Goal: Transaction & Acquisition: Download file/media

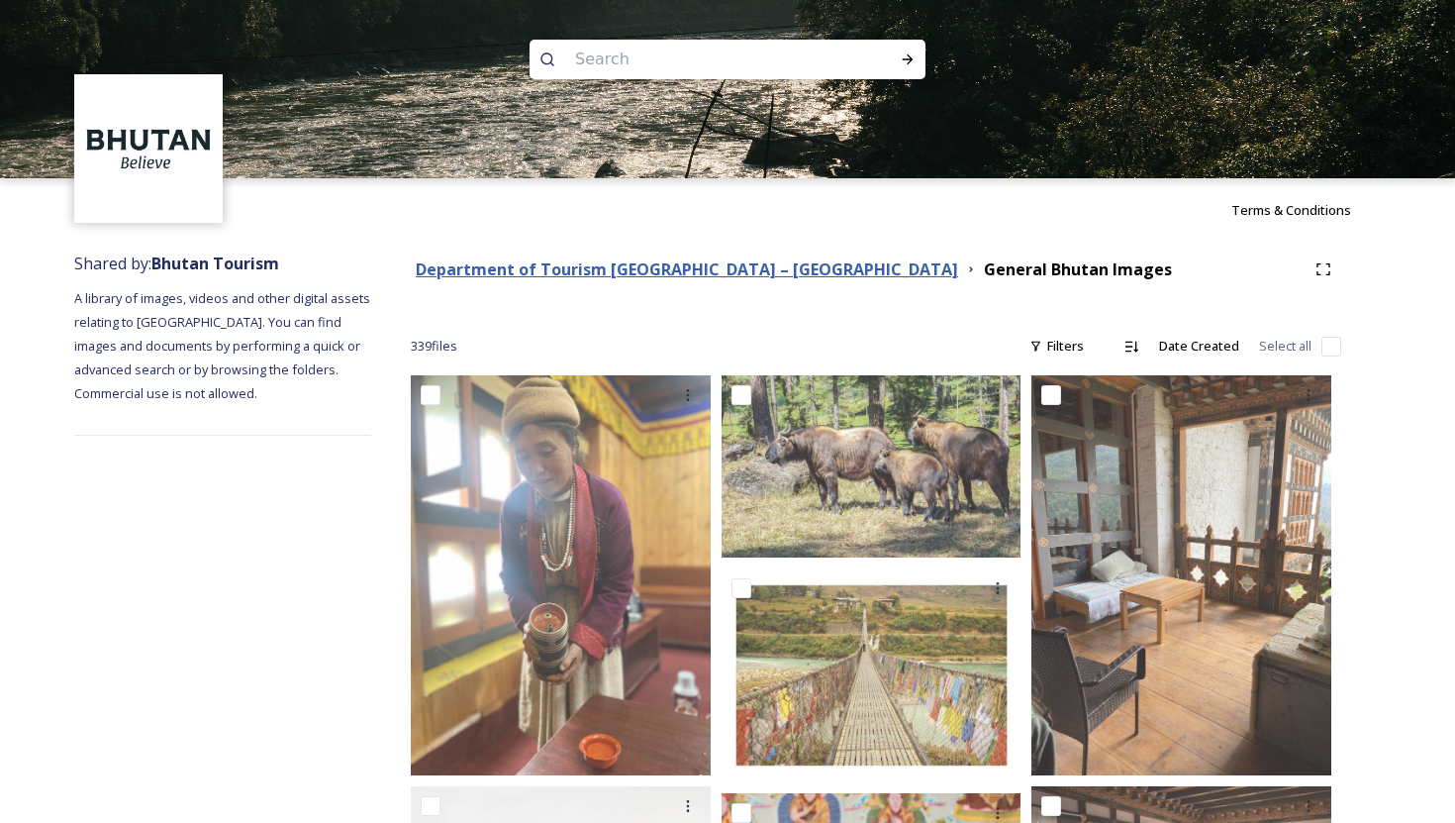
click at [683, 267] on strong "Department of Tourism [GEOGRAPHIC_DATA] – [GEOGRAPHIC_DATA]" at bounding box center [687, 269] width 543 height 22
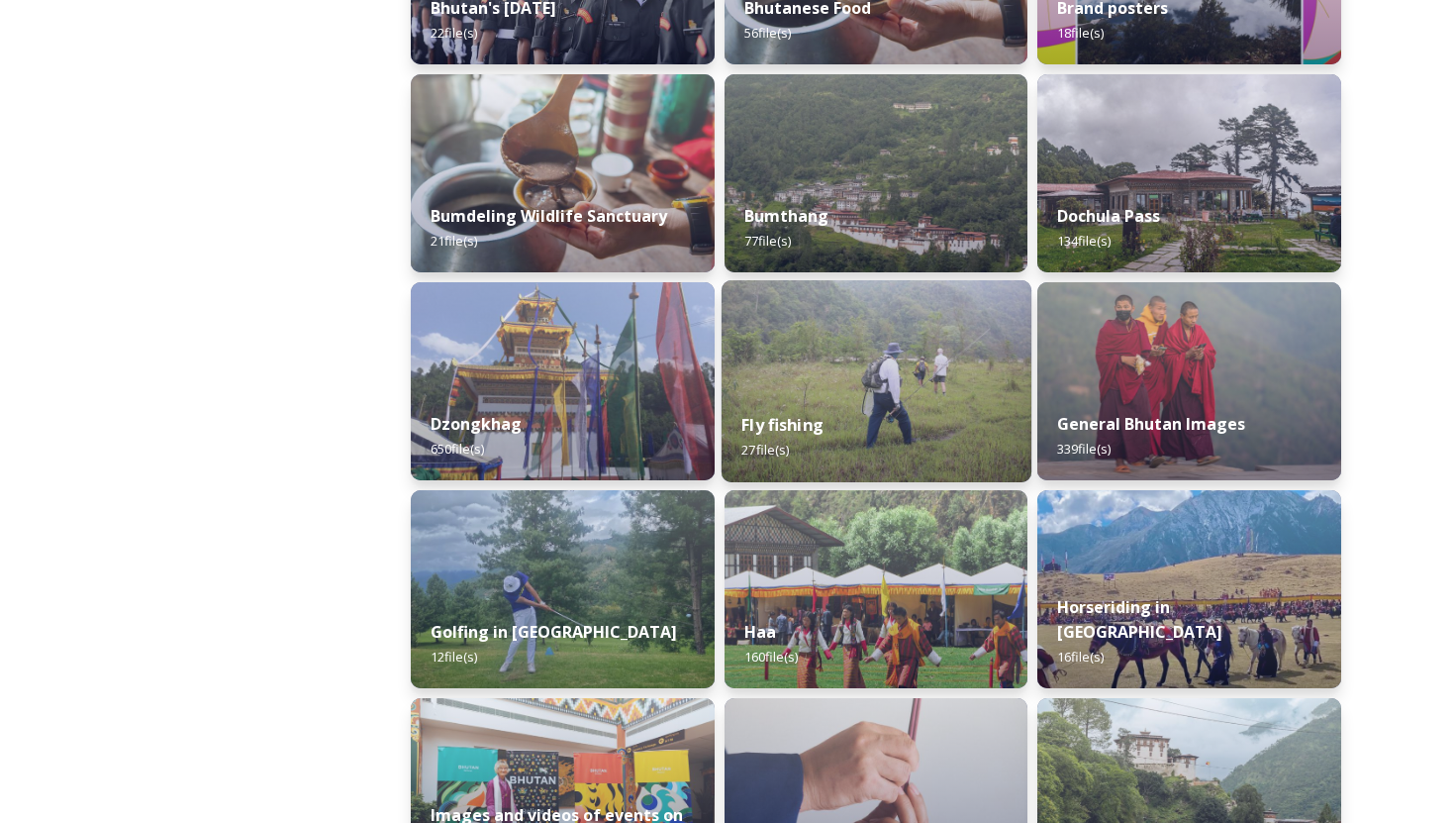
scroll to position [659, 0]
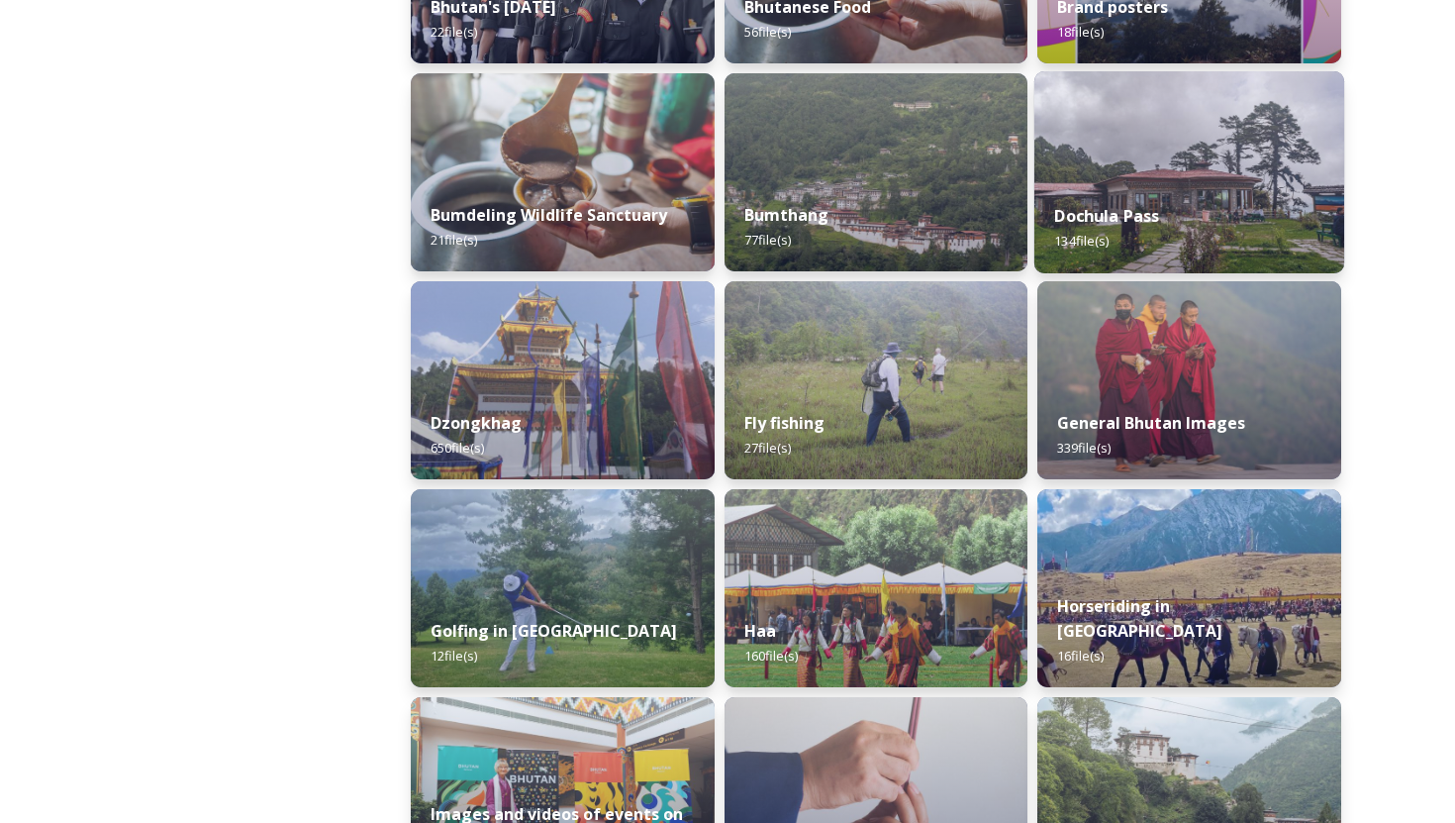
click at [1115, 221] on strong "Dochula Pass" at bounding box center [1107, 216] width 105 height 22
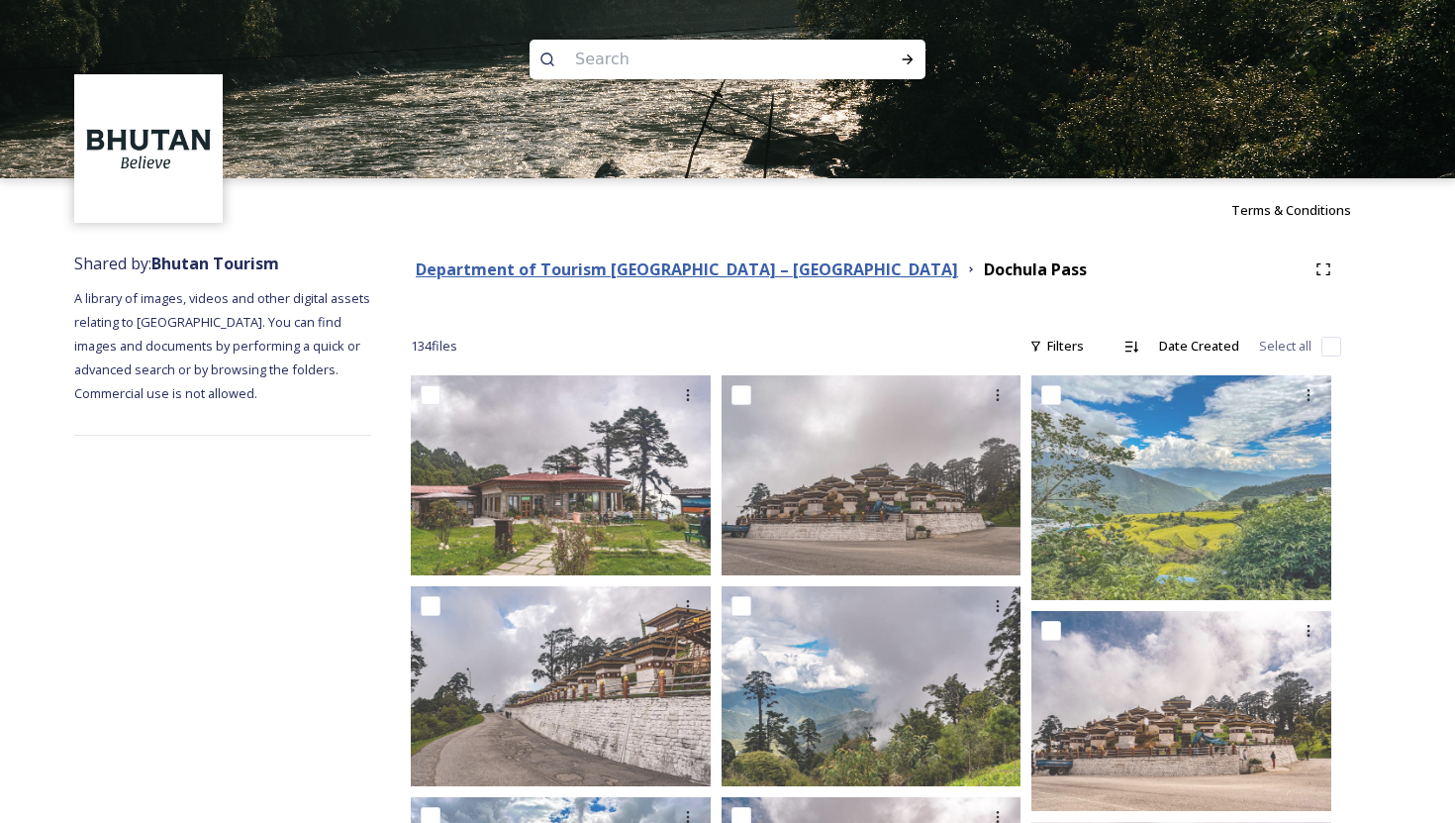
click at [719, 270] on strong "Department of Tourism [GEOGRAPHIC_DATA] – [GEOGRAPHIC_DATA]" at bounding box center [687, 269] width 543 height 22
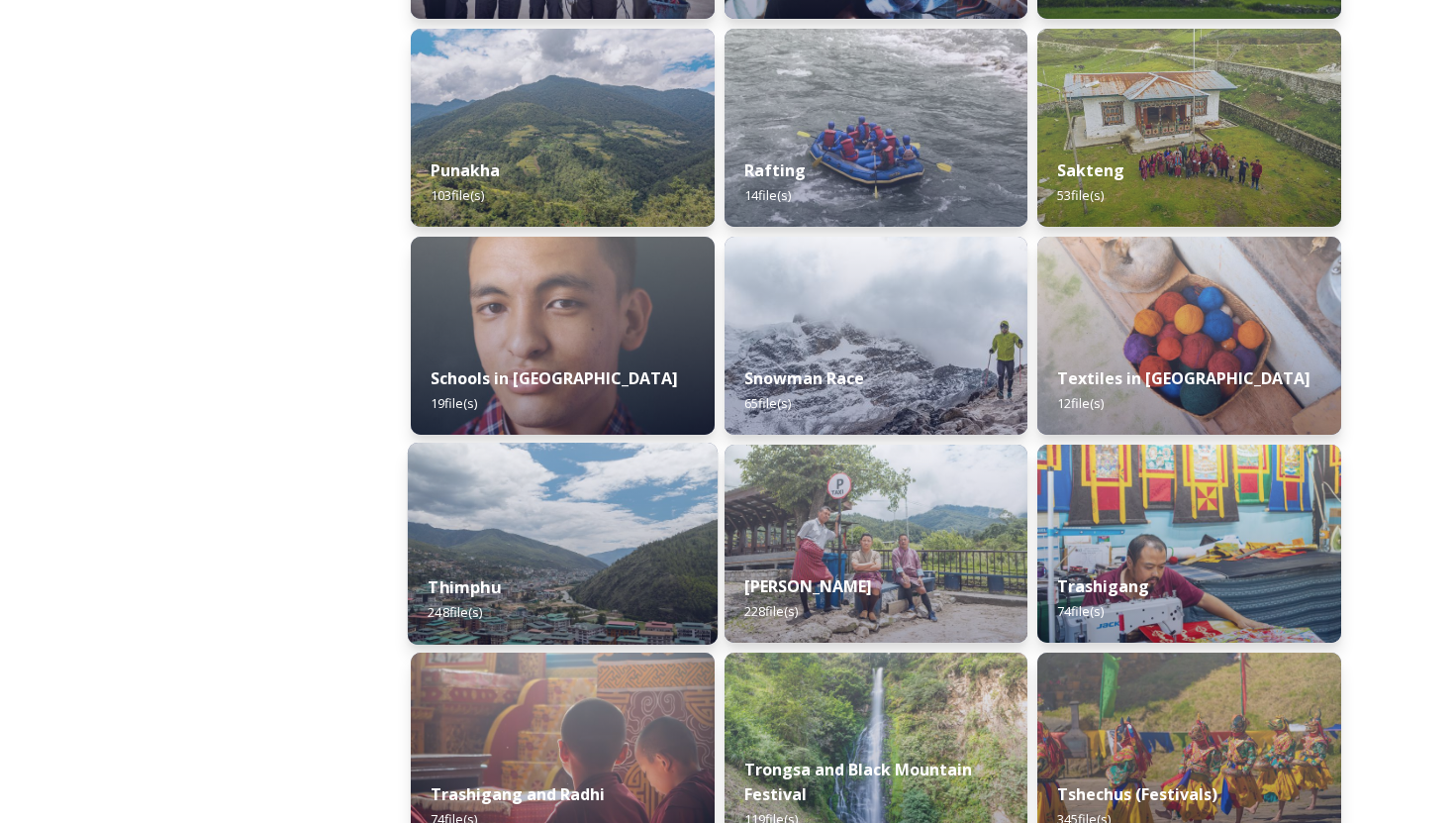
scroll to position [1953, 0]
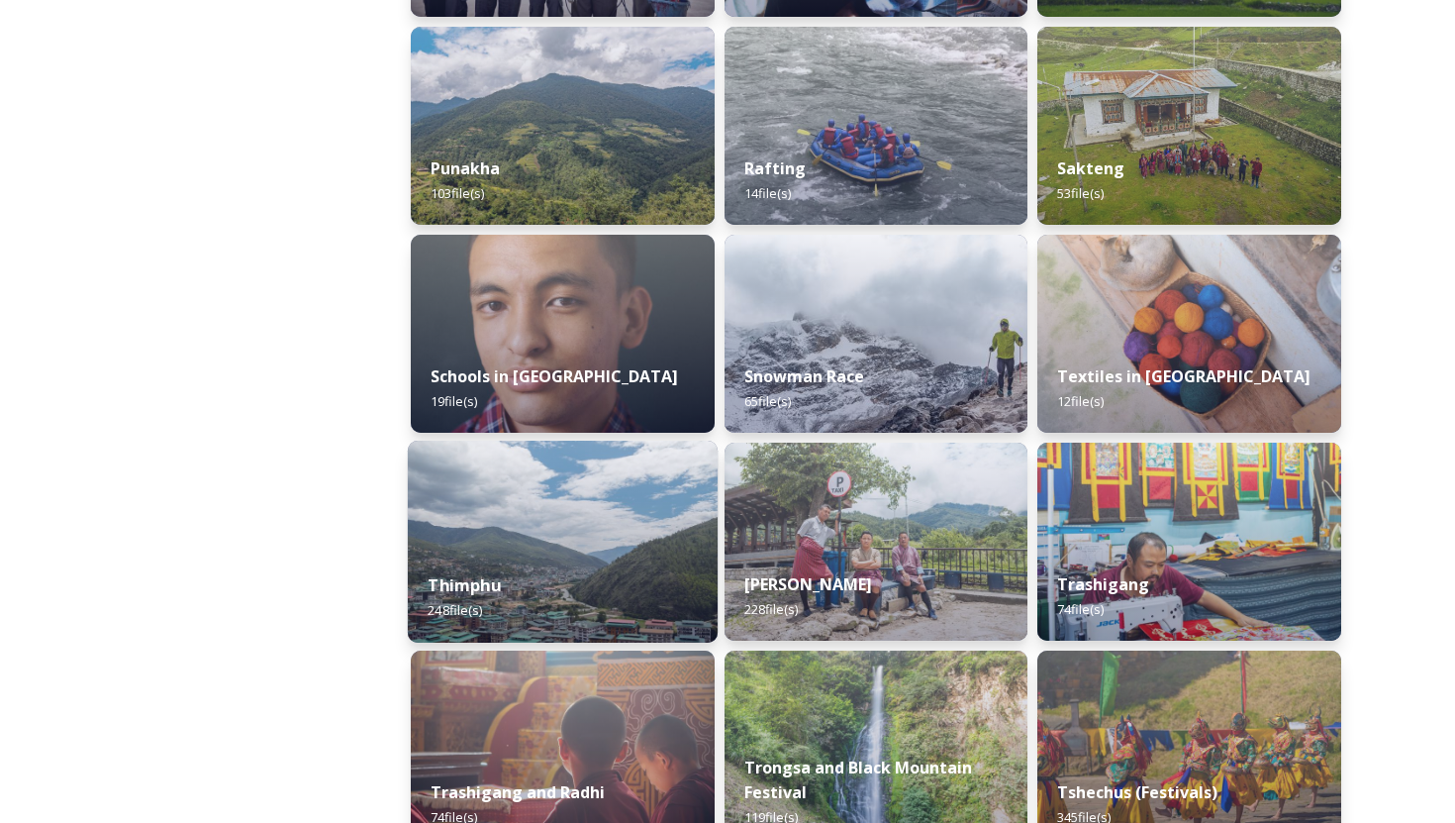
click at [484, 582] on strong "Thimphu" at bounding box center [464, 585] width 72 height 22
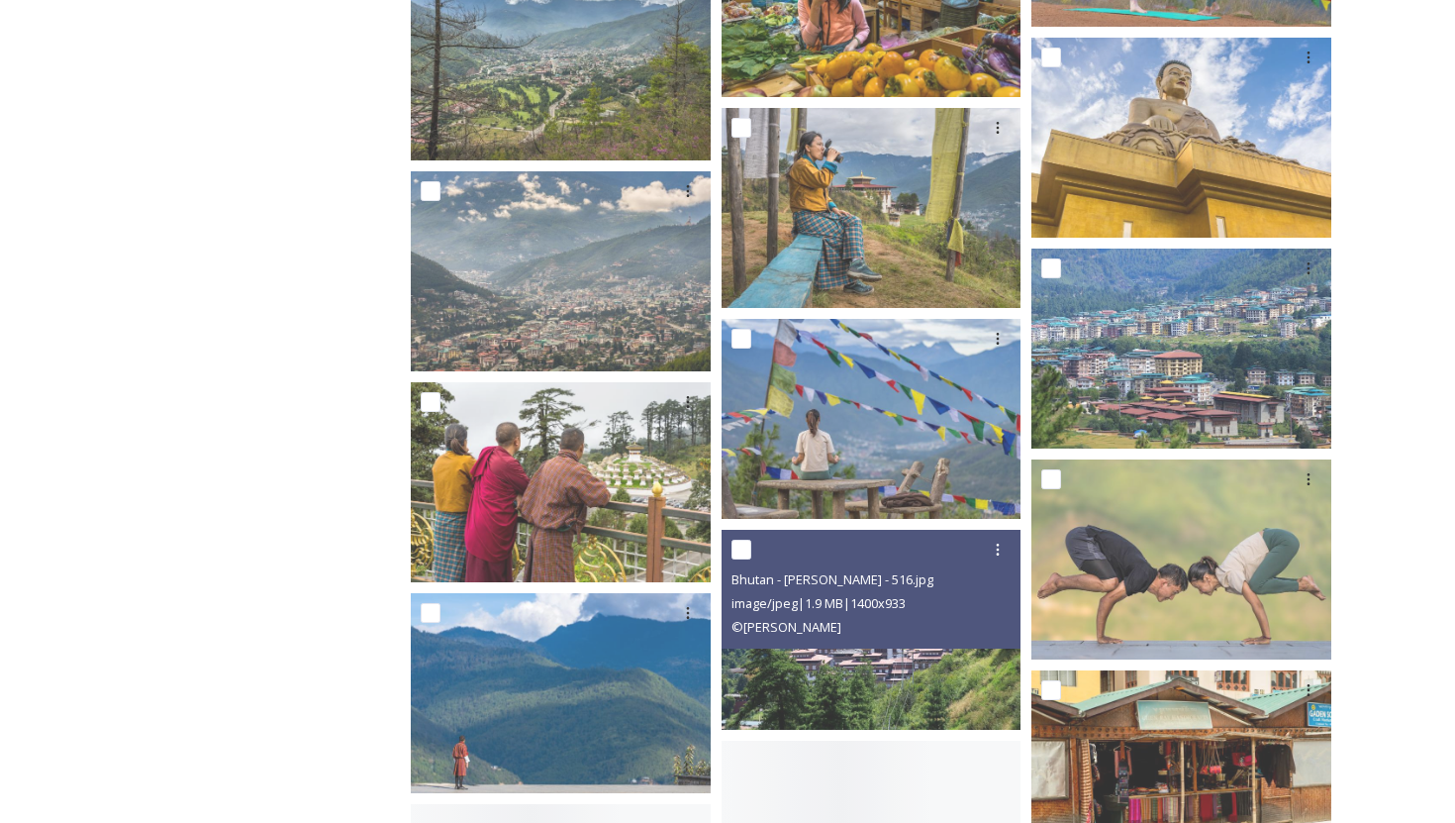
scroll to position [3879, 0]
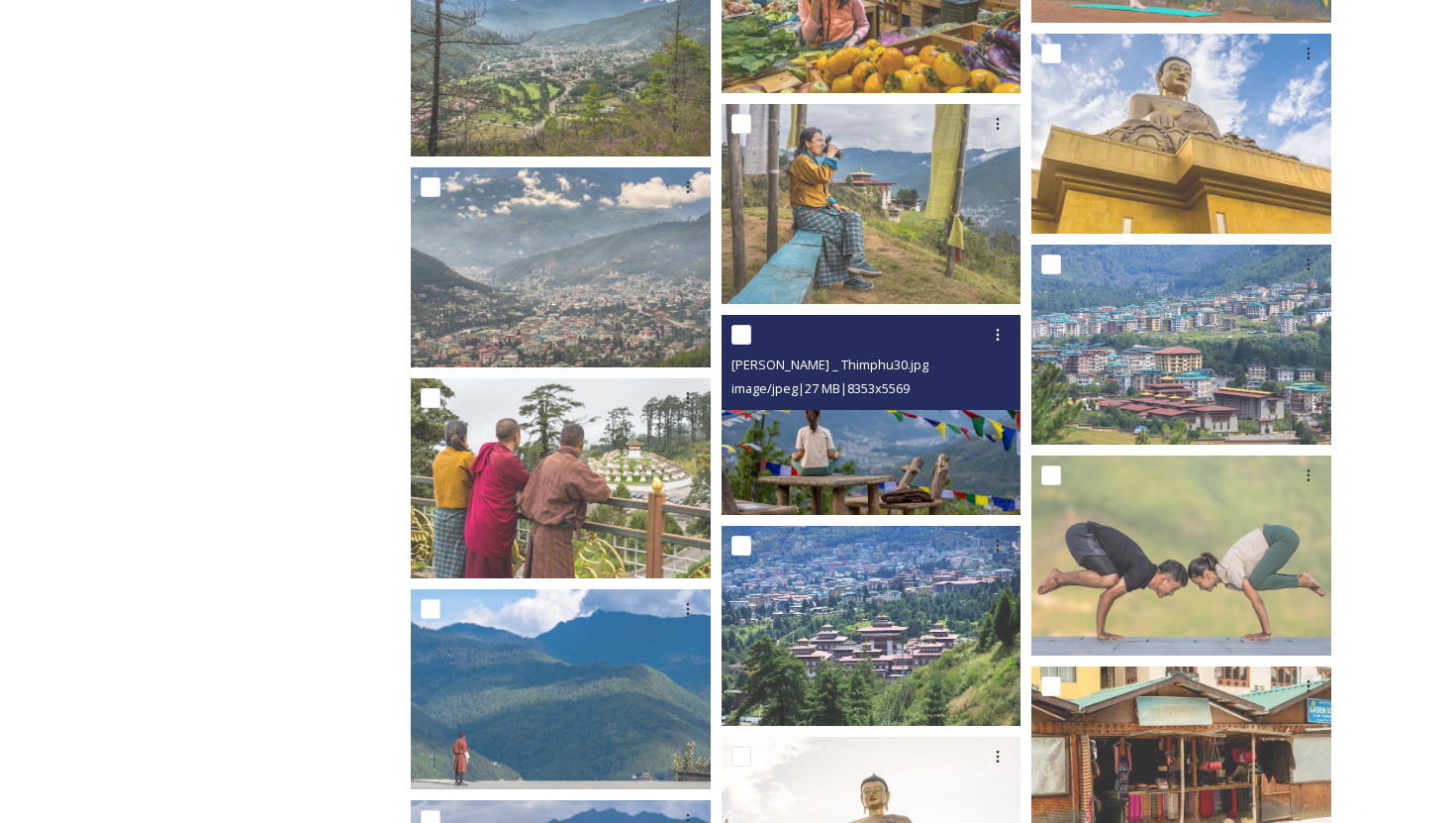
click at [884, 473] on img at bounding box center [872, 415] width 300 height 200
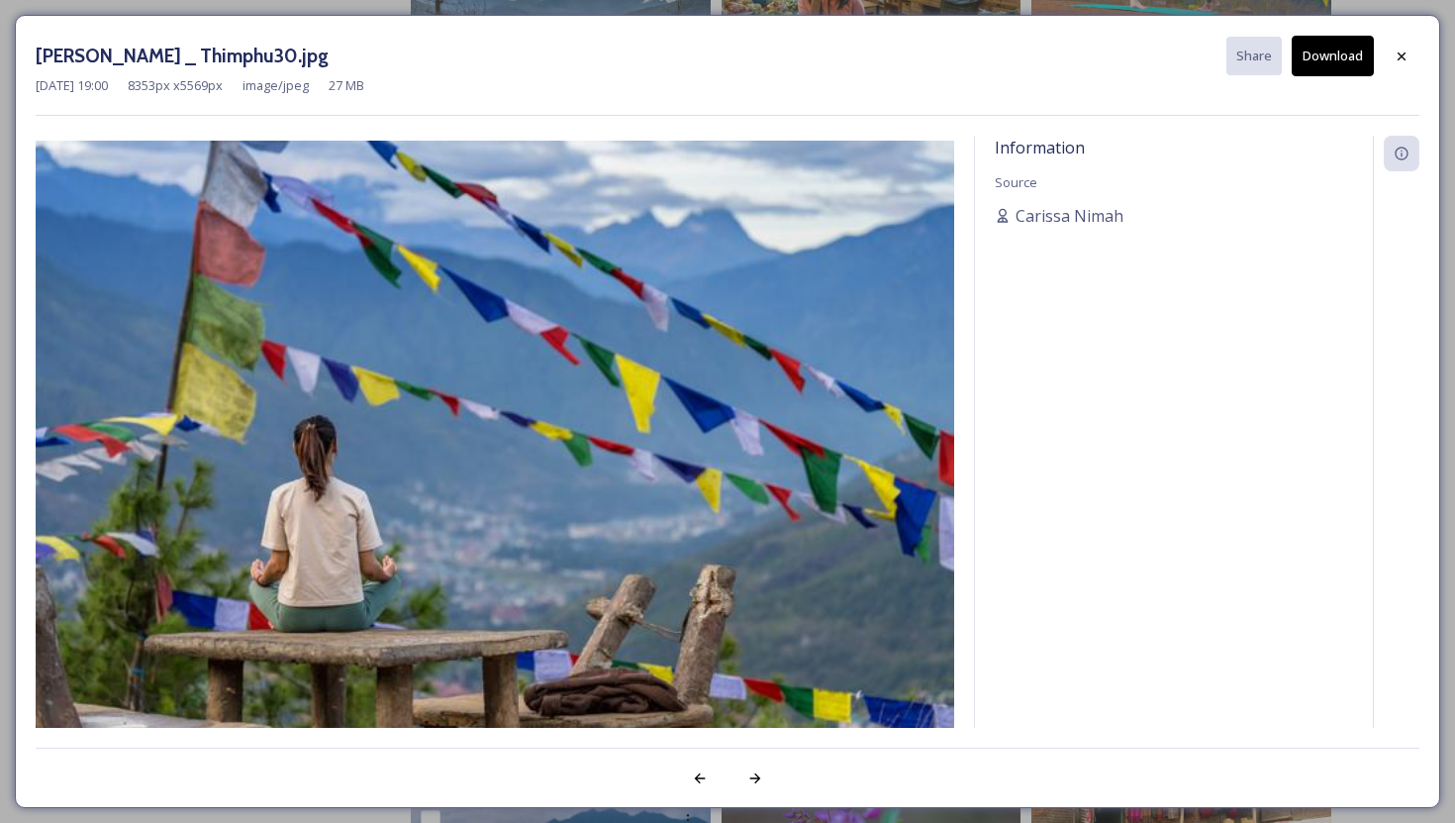
click at [1327, 56] on button "Download" at bounding box center [1333, 56] width 82 height 41
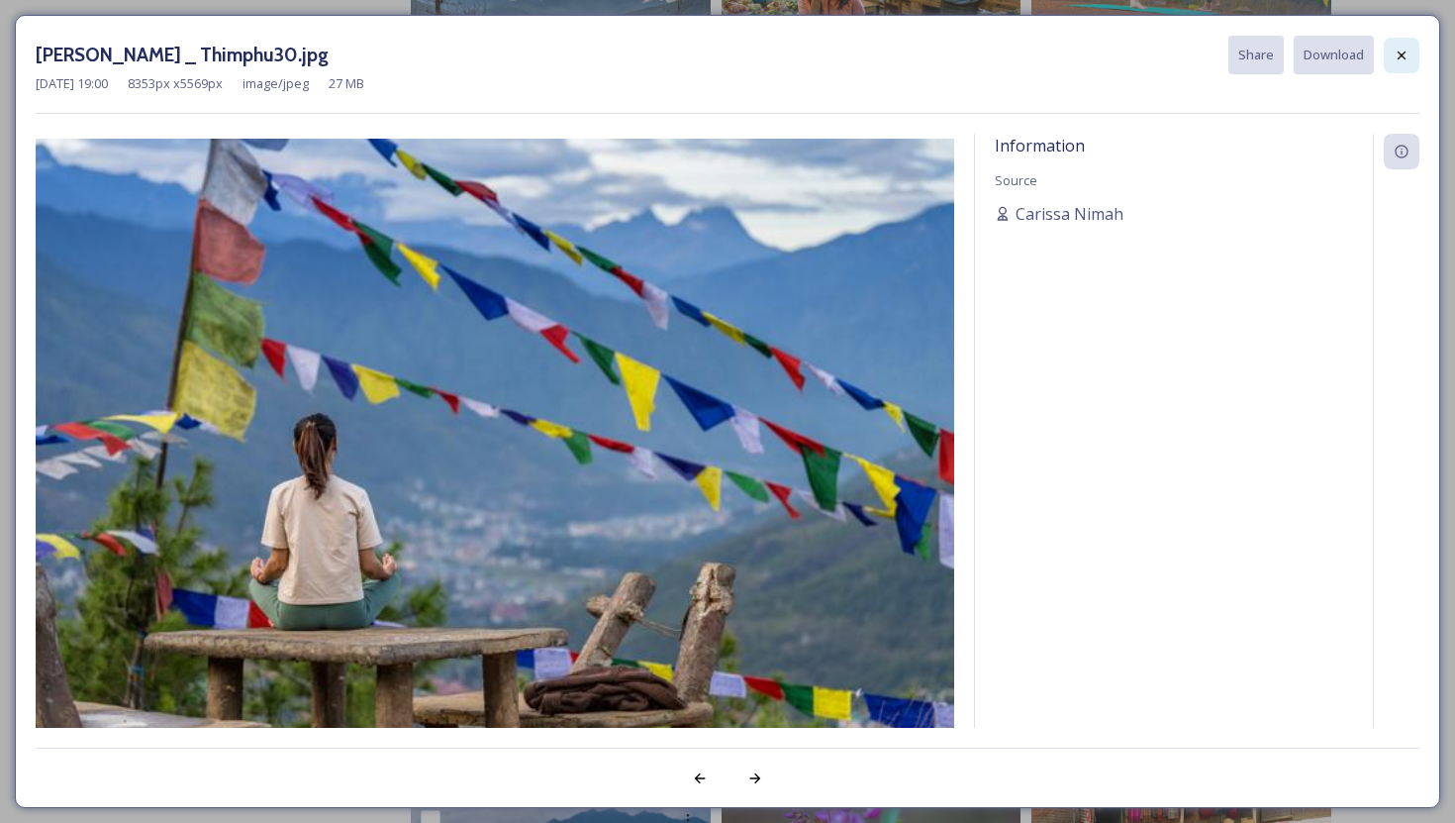
click at [1398, 50] on icon at bounding box center [1402, 56] width 16 height 16
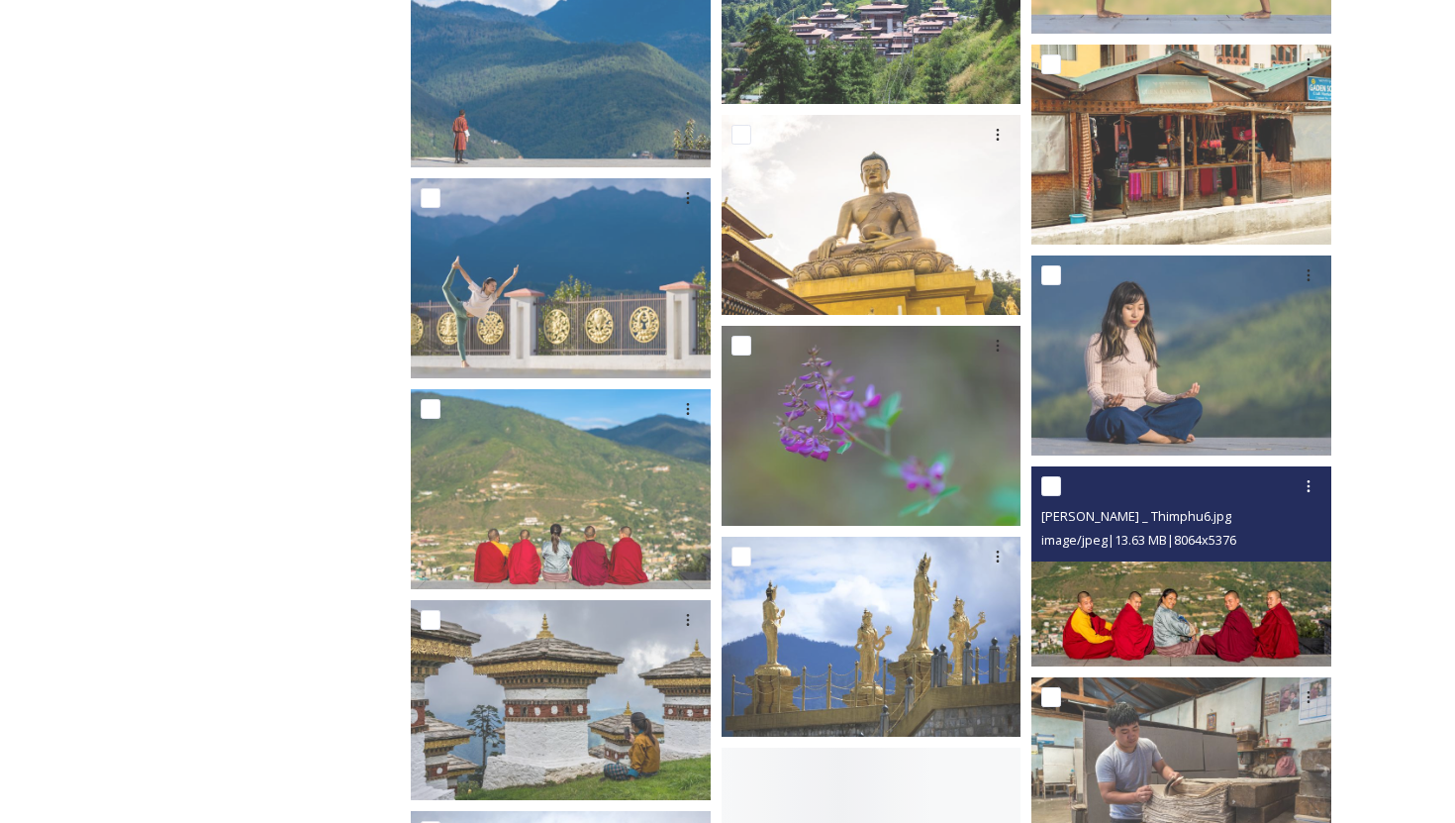
scroll to position [4580, 0]
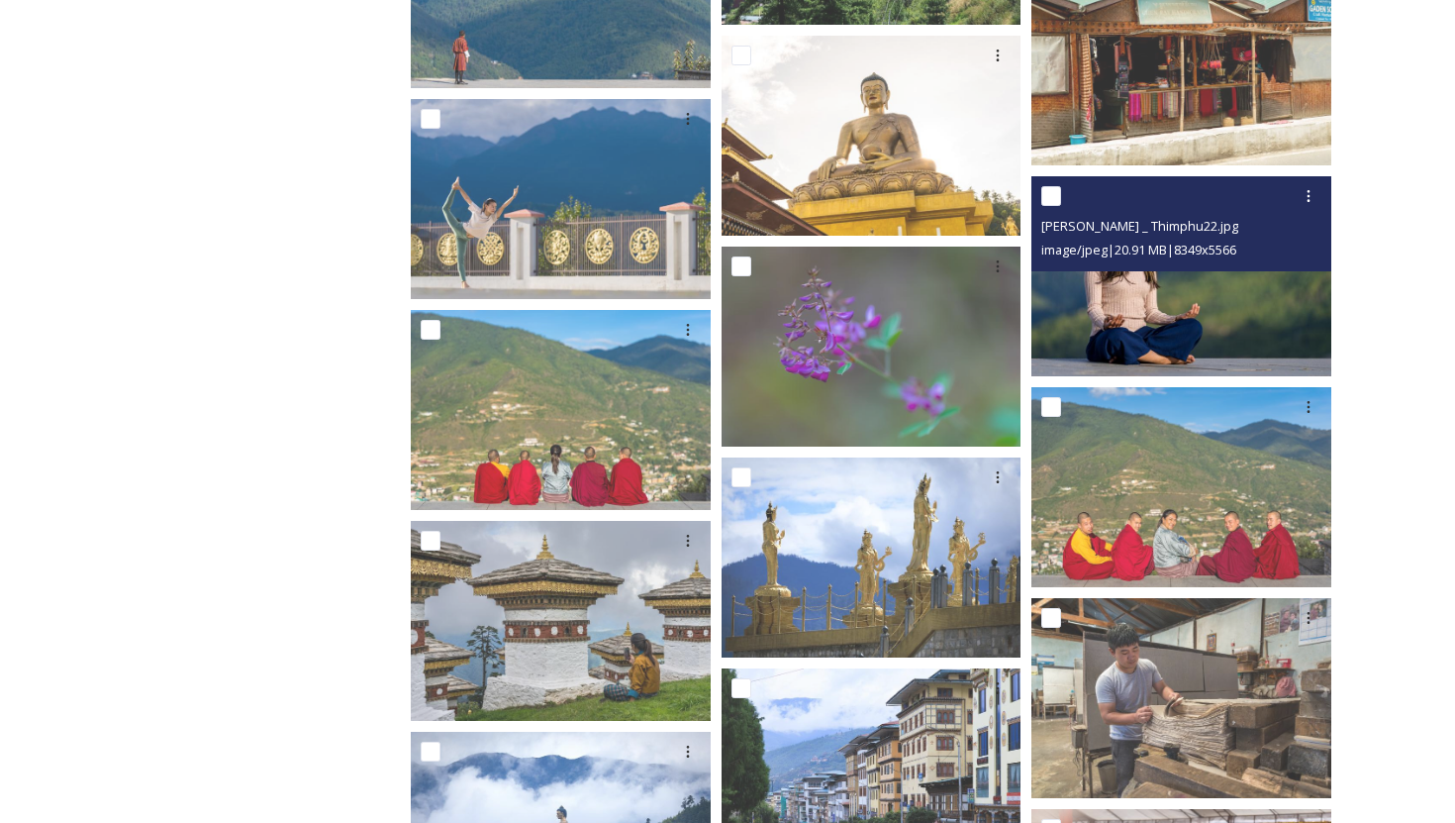
click at [1154, 341] on img at bounding box center [1182, 276] width 300 height 200
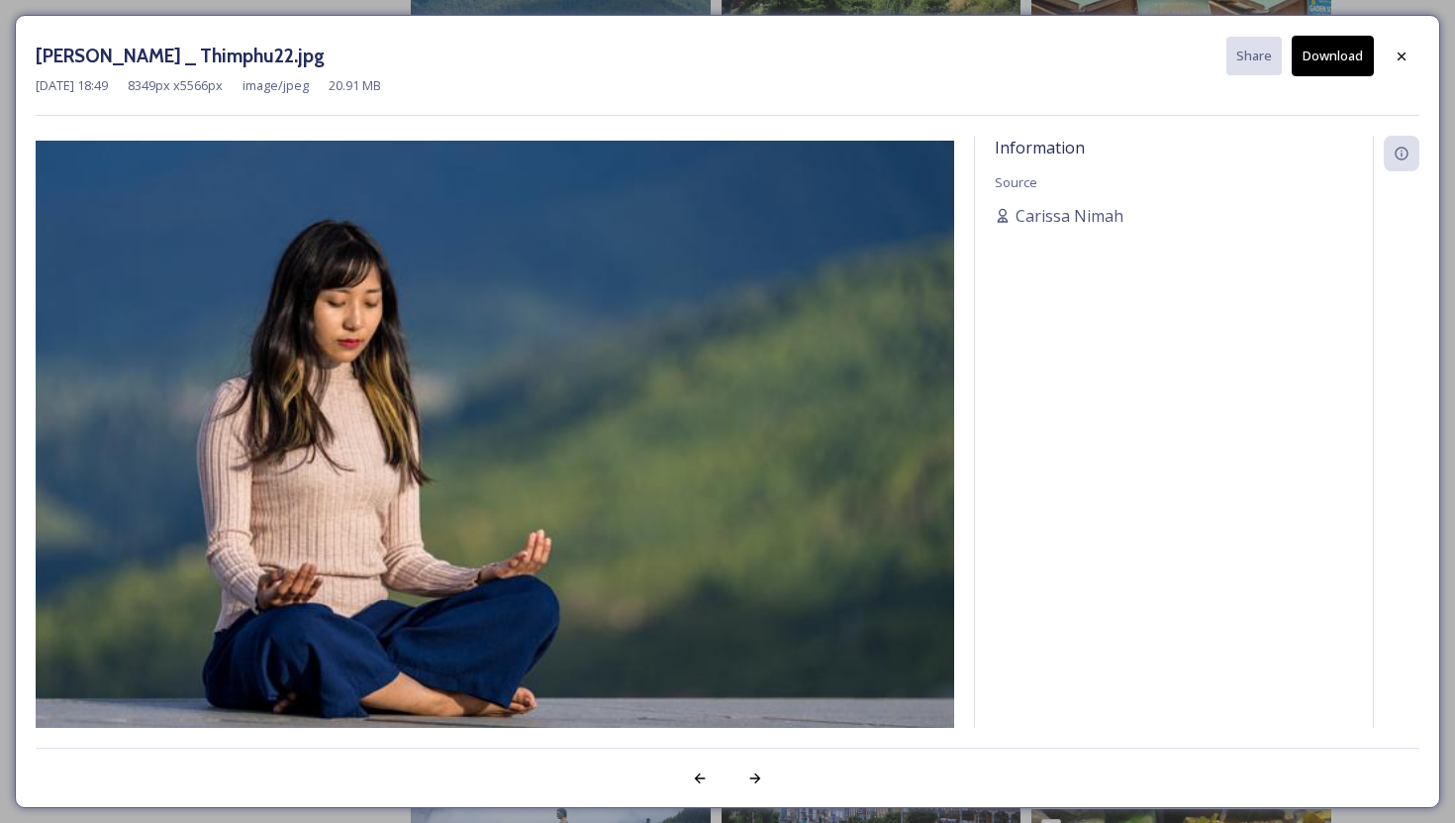
click at [1324, 57] on button "Download" at bounding box center [1333, 56] width 82 height 41
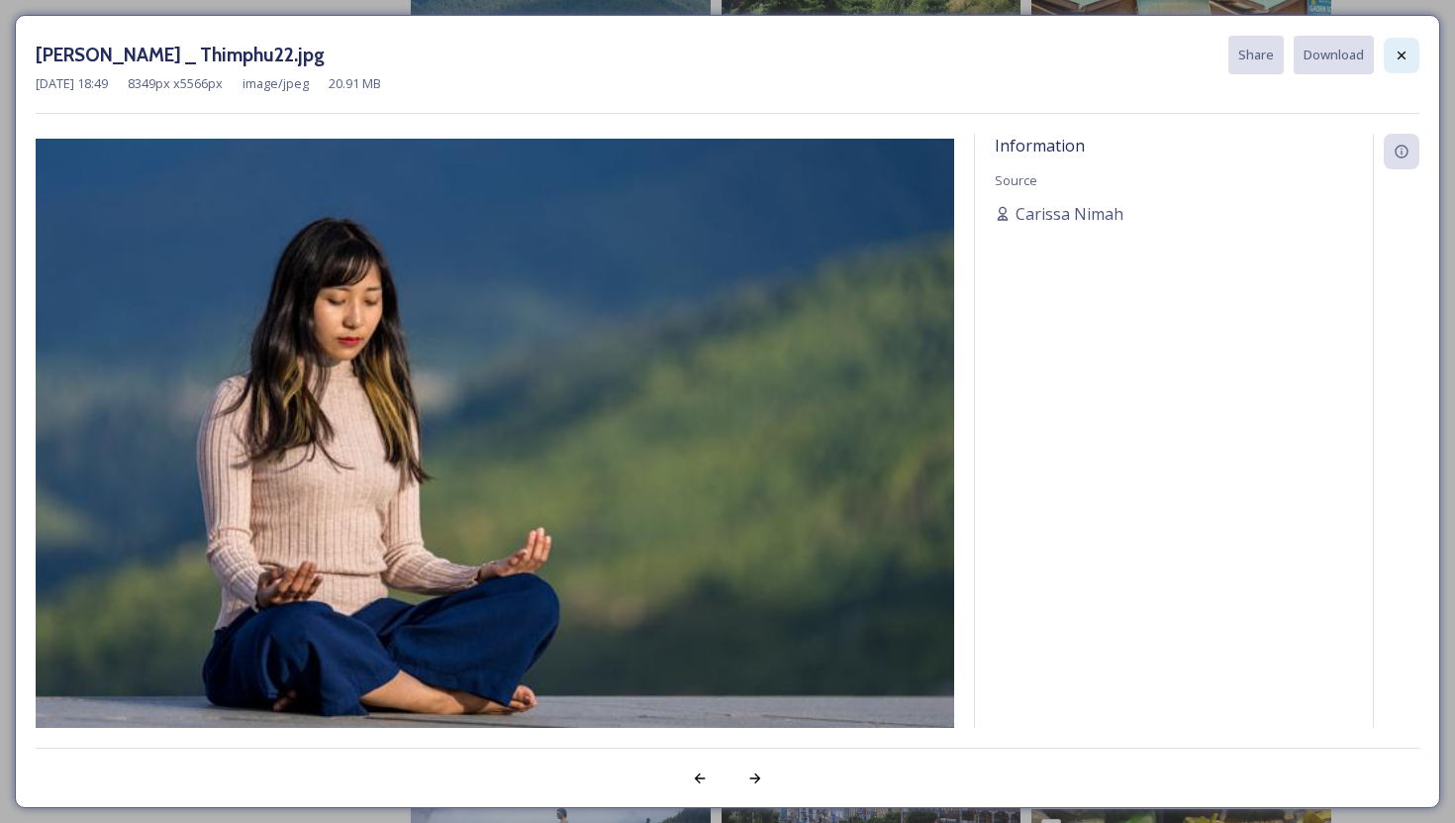
click at [1399, 52] on icon at bounding box center [1402, 54] width 8 height 8
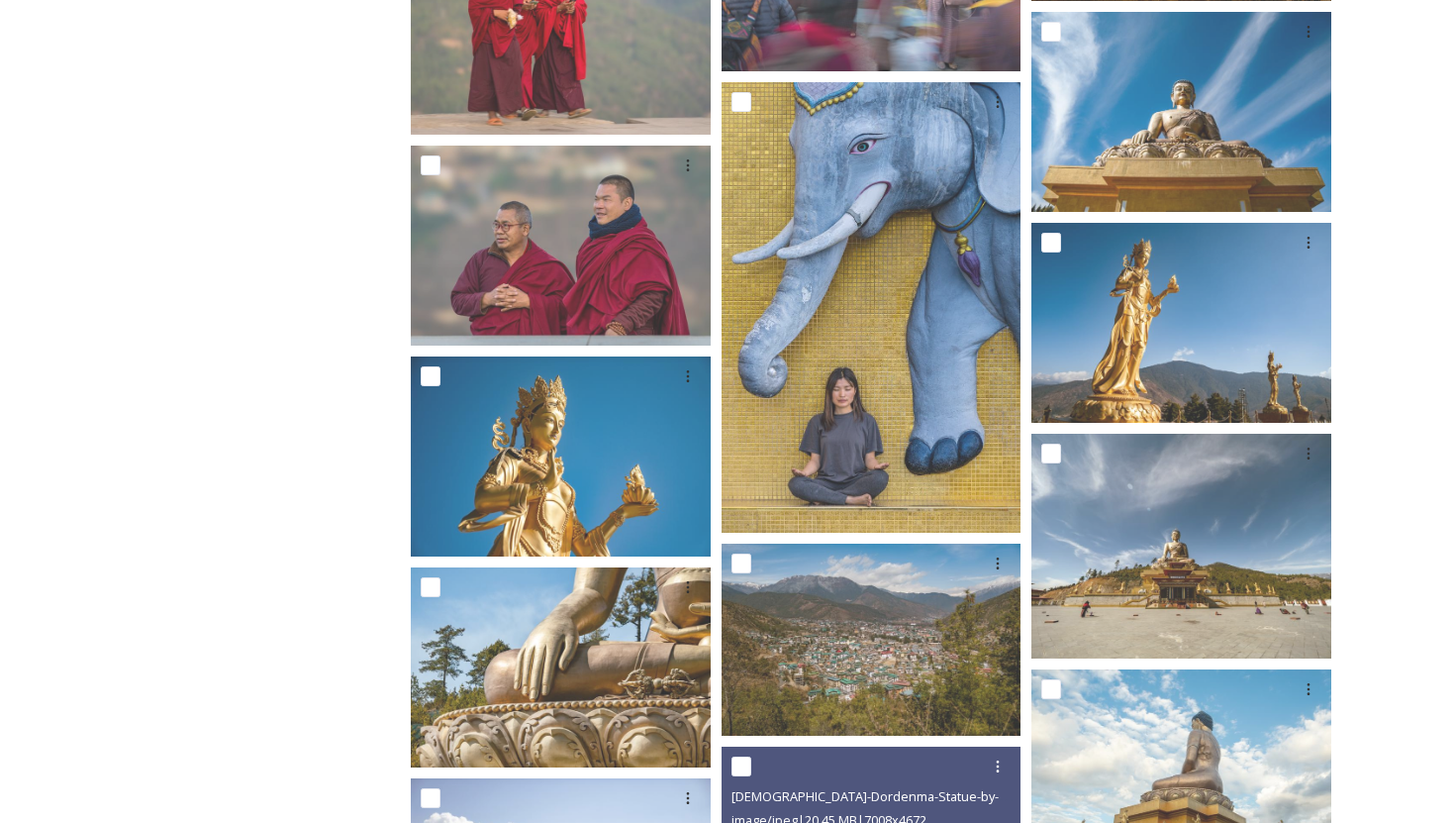
scroll to position [8526, 0]
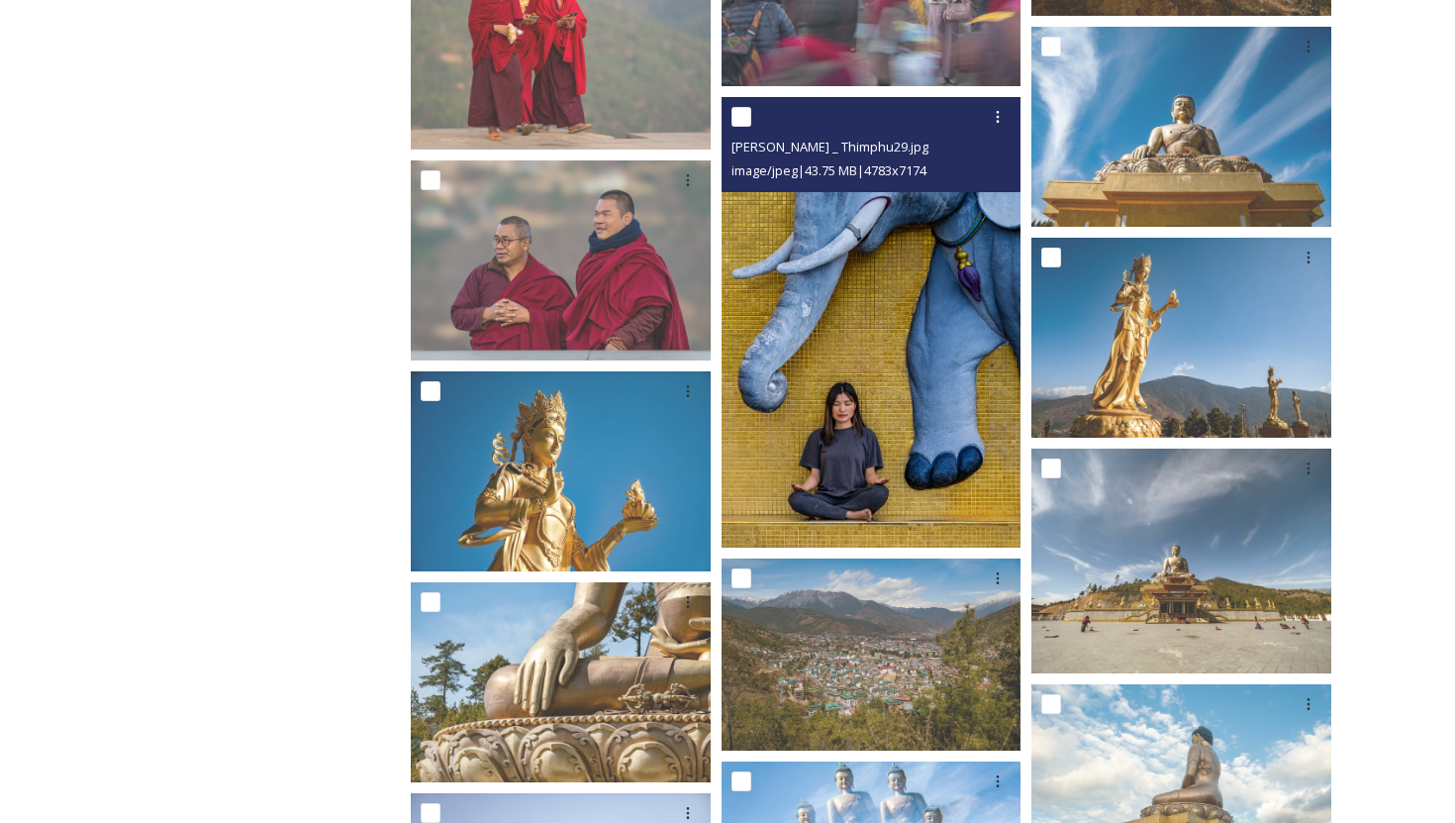
click at [928, 448] on img at bounding box center [872, 322] width 300 height 450
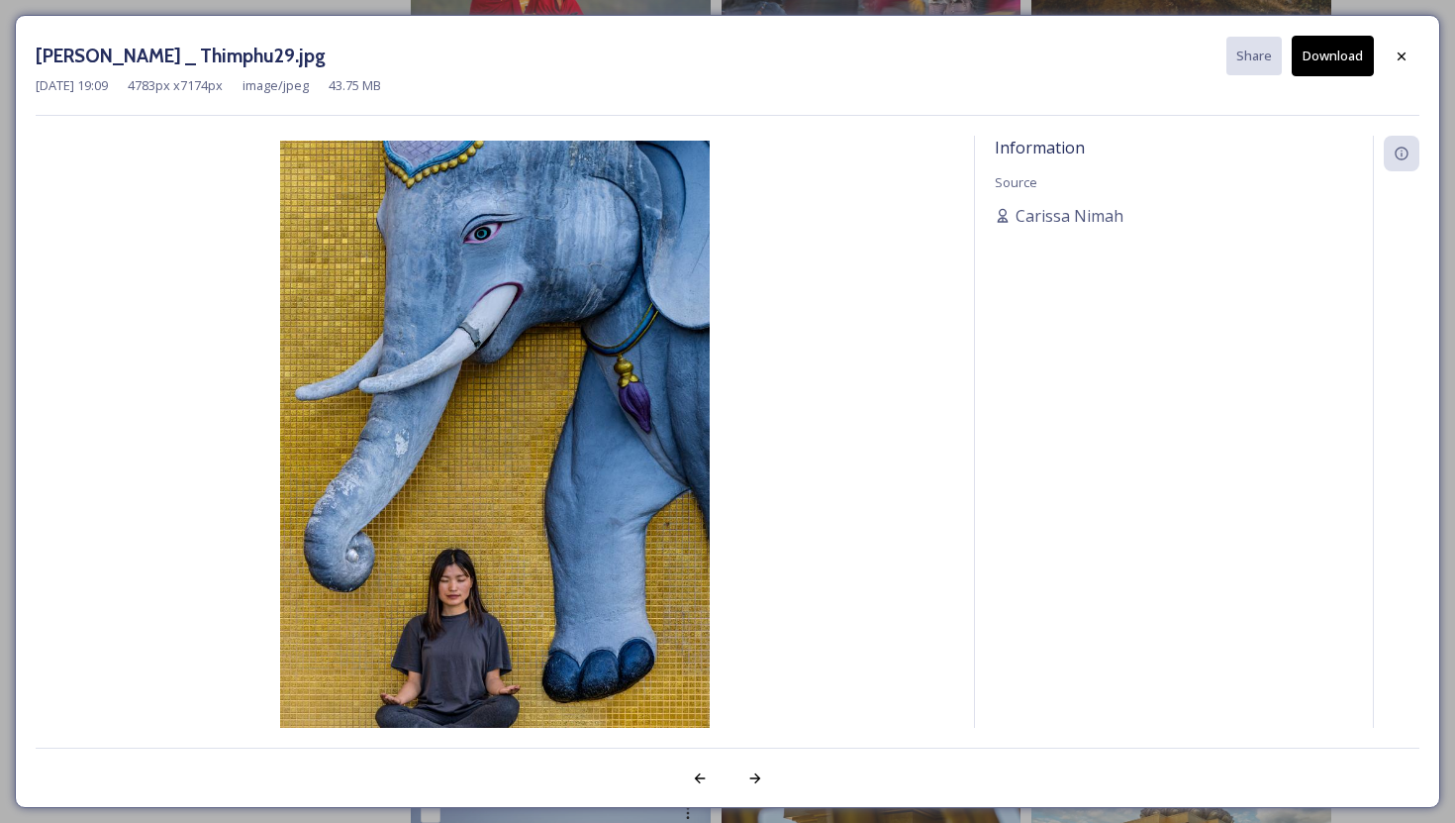
click at [1335, 65] on button "Download" at bounding box center [1333, 56] width 82 height 41
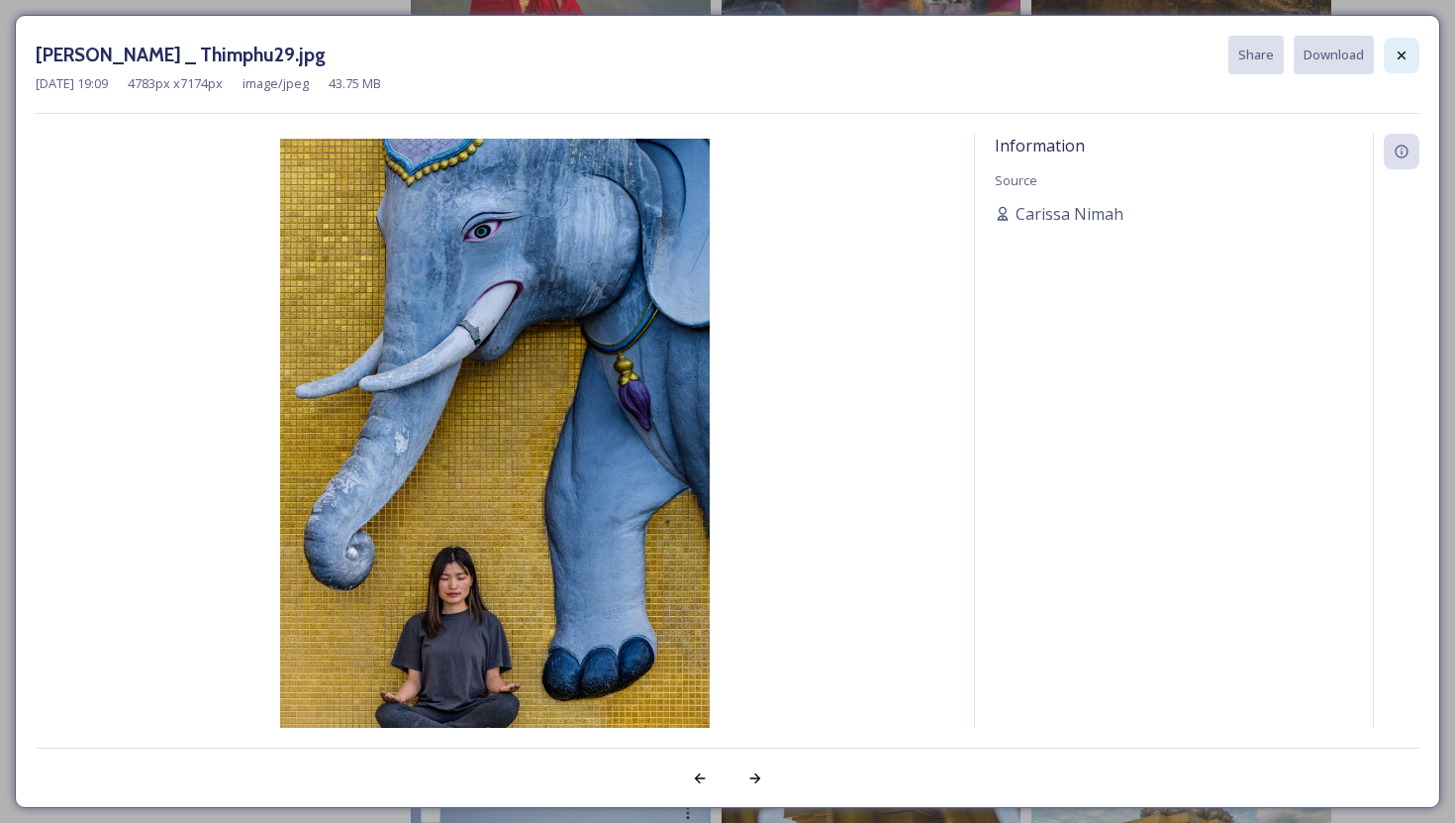
click at [1395, 59] on icon at bounding box center [1402, 56] width 16 height 16
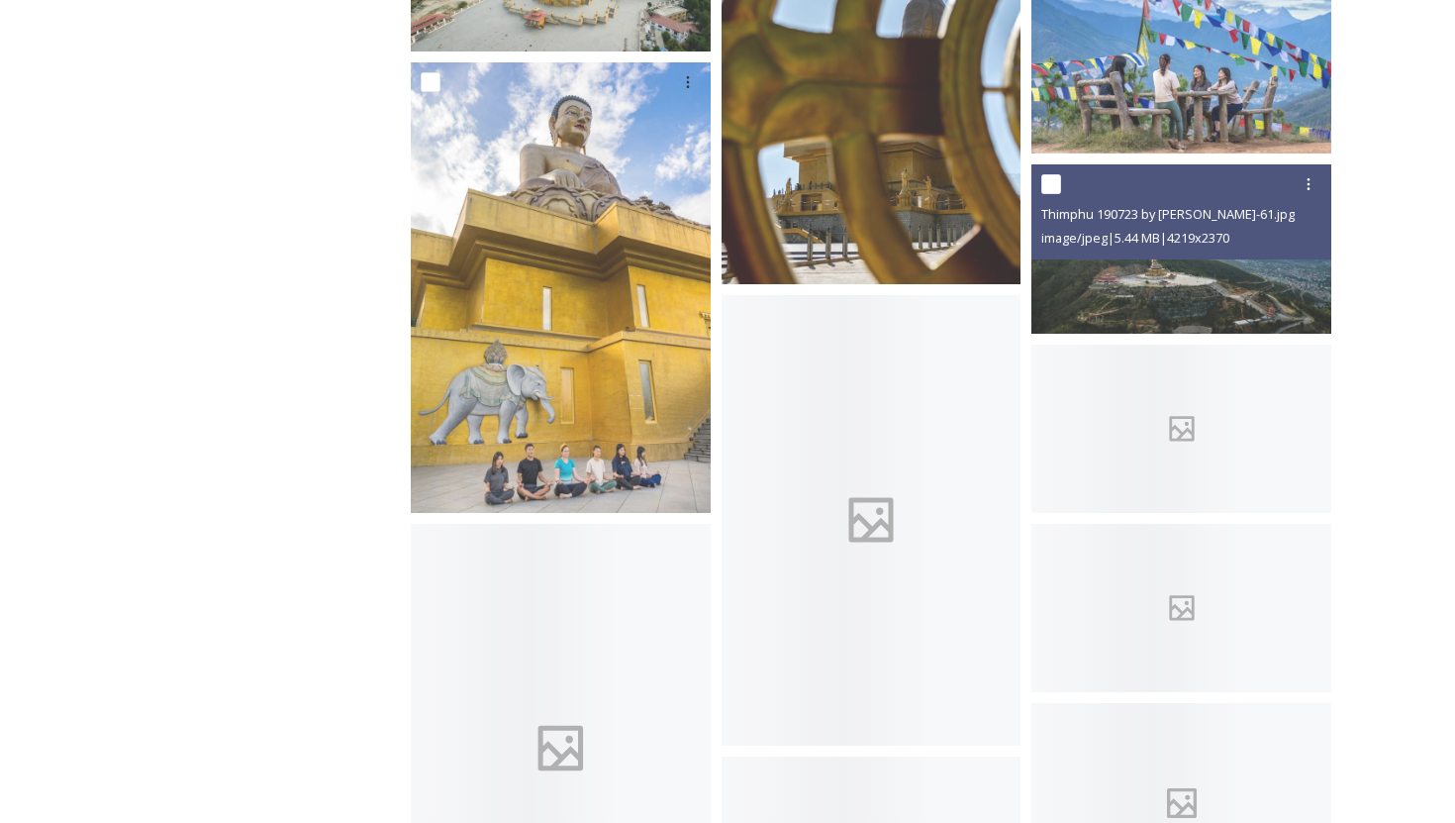
scroll to position [9659, 0]
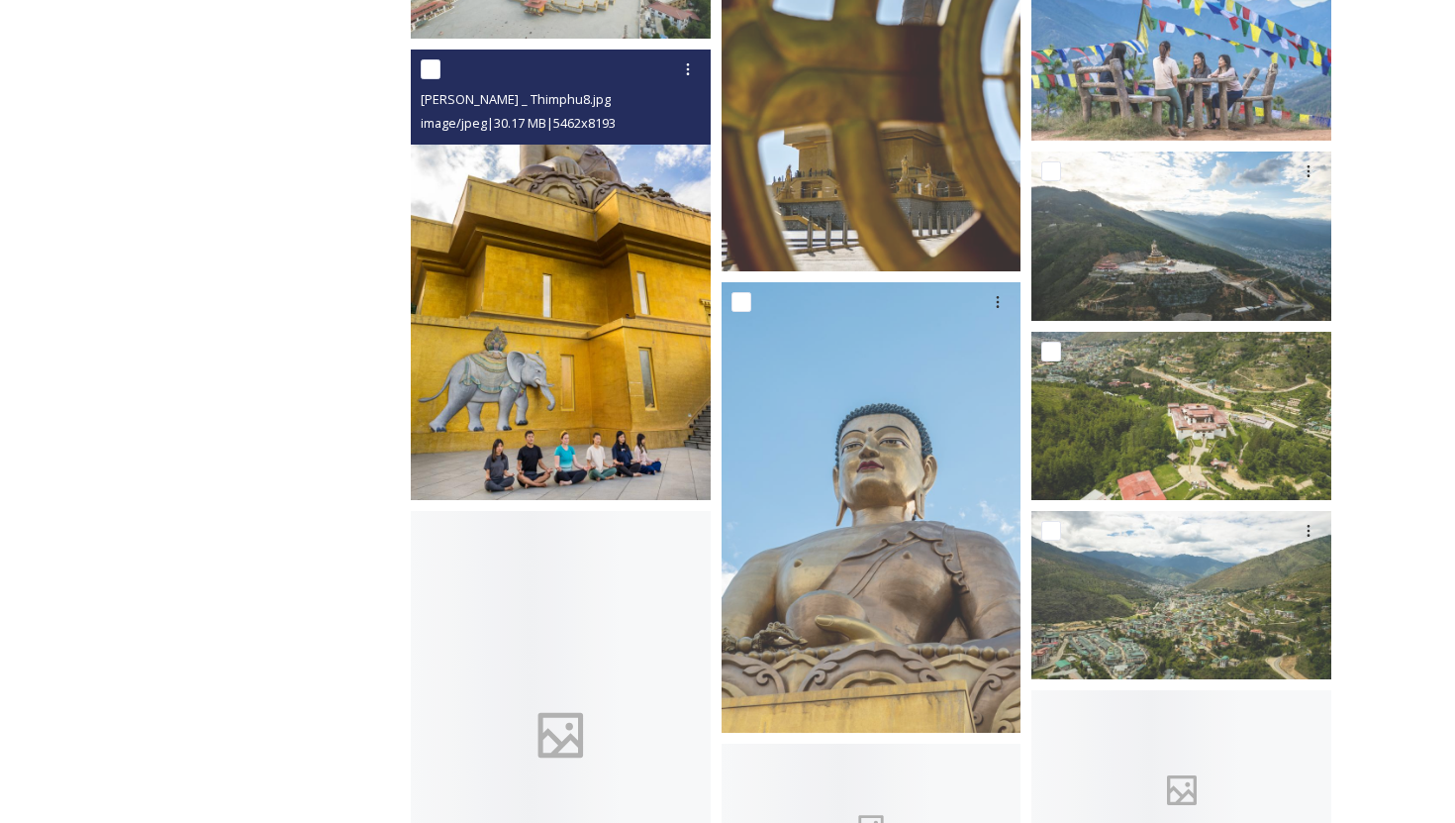
click at [637, 436] on img at bounding box center [561, 275] width 300 height 450
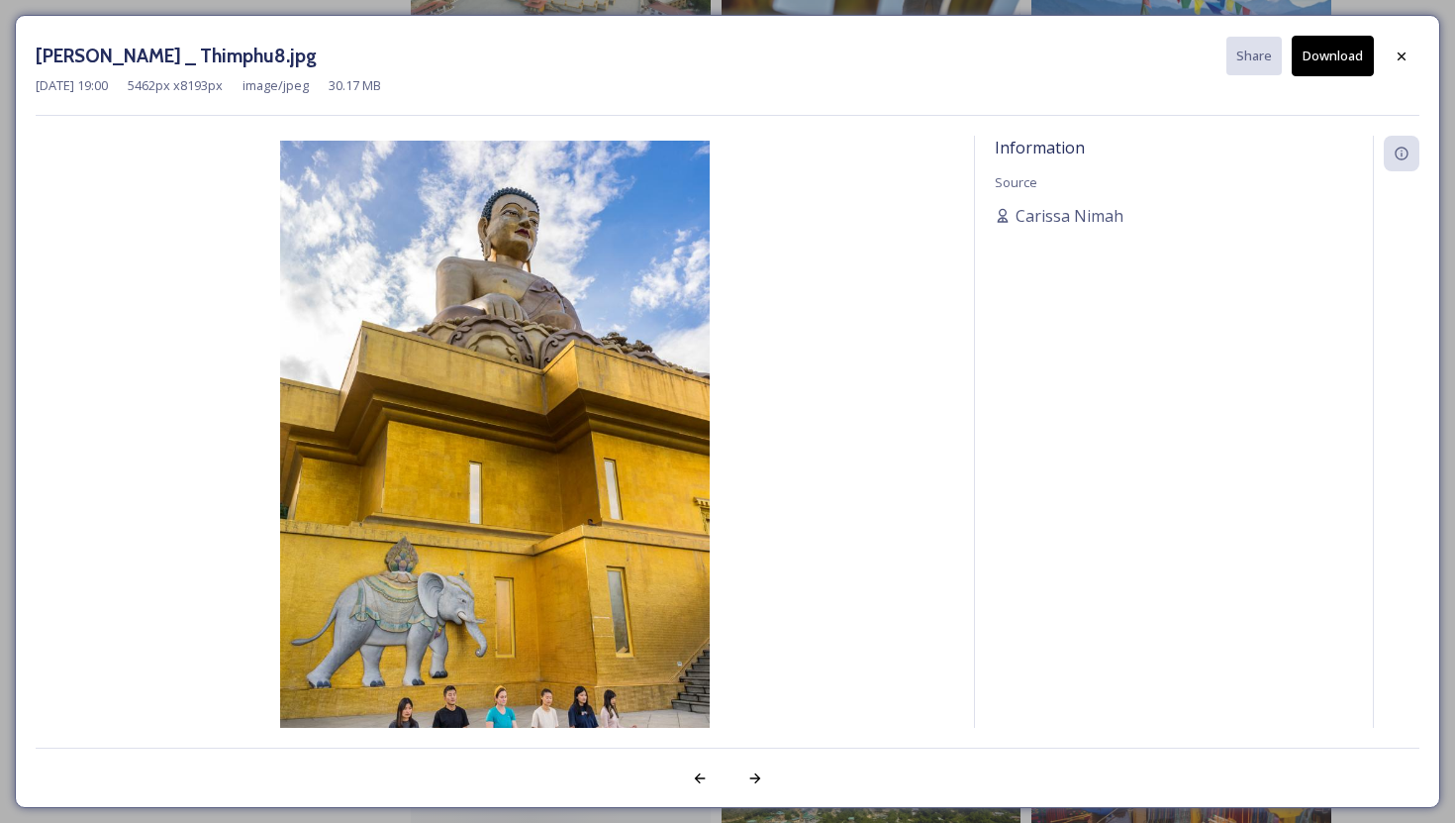
click at [1341, 58] on button "Download" at bounding box center [1333, 56] width 82 height 41
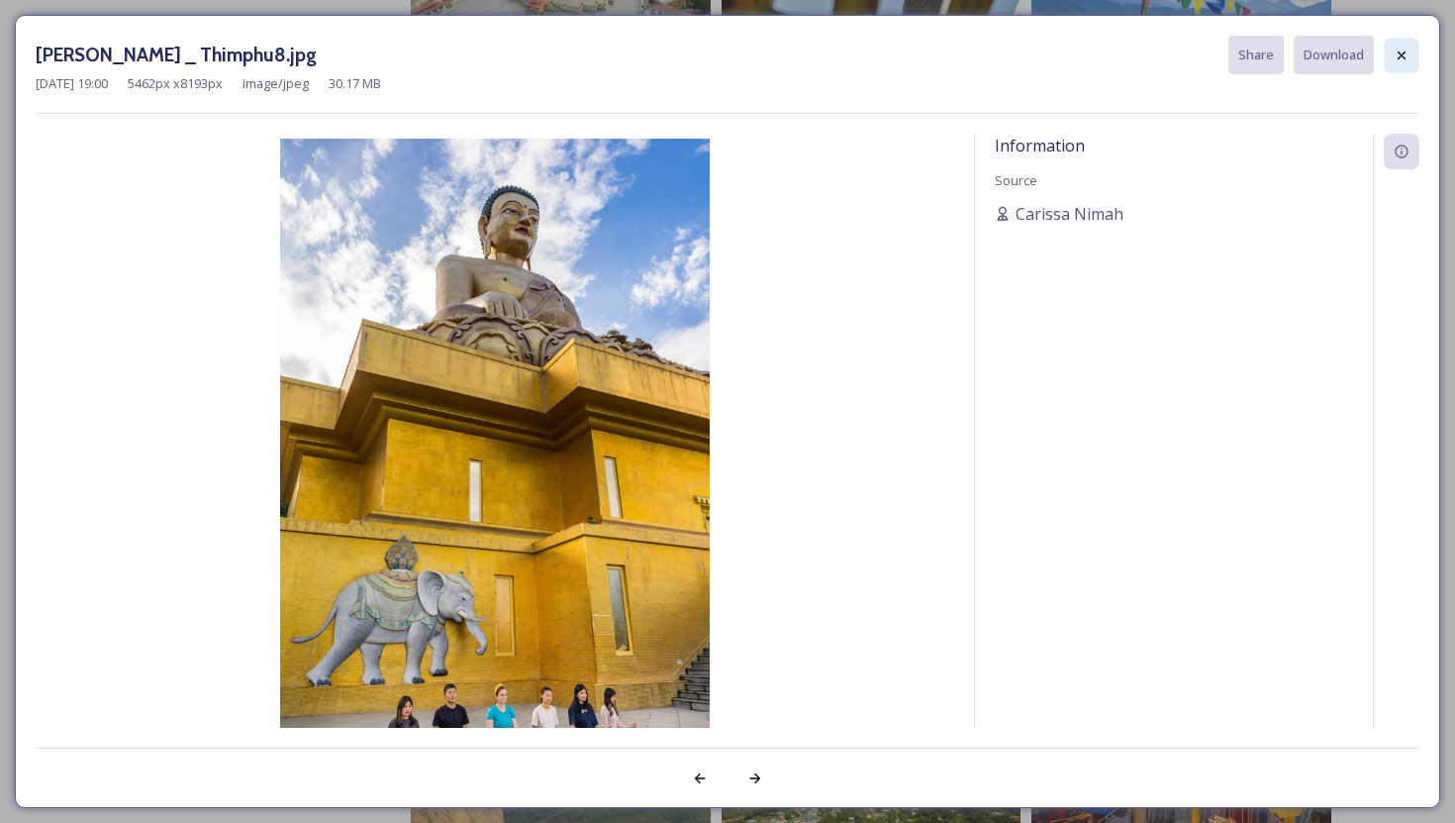
click at [1399, 51] on icon at bounding box center [1402, 54] width 8 height 8
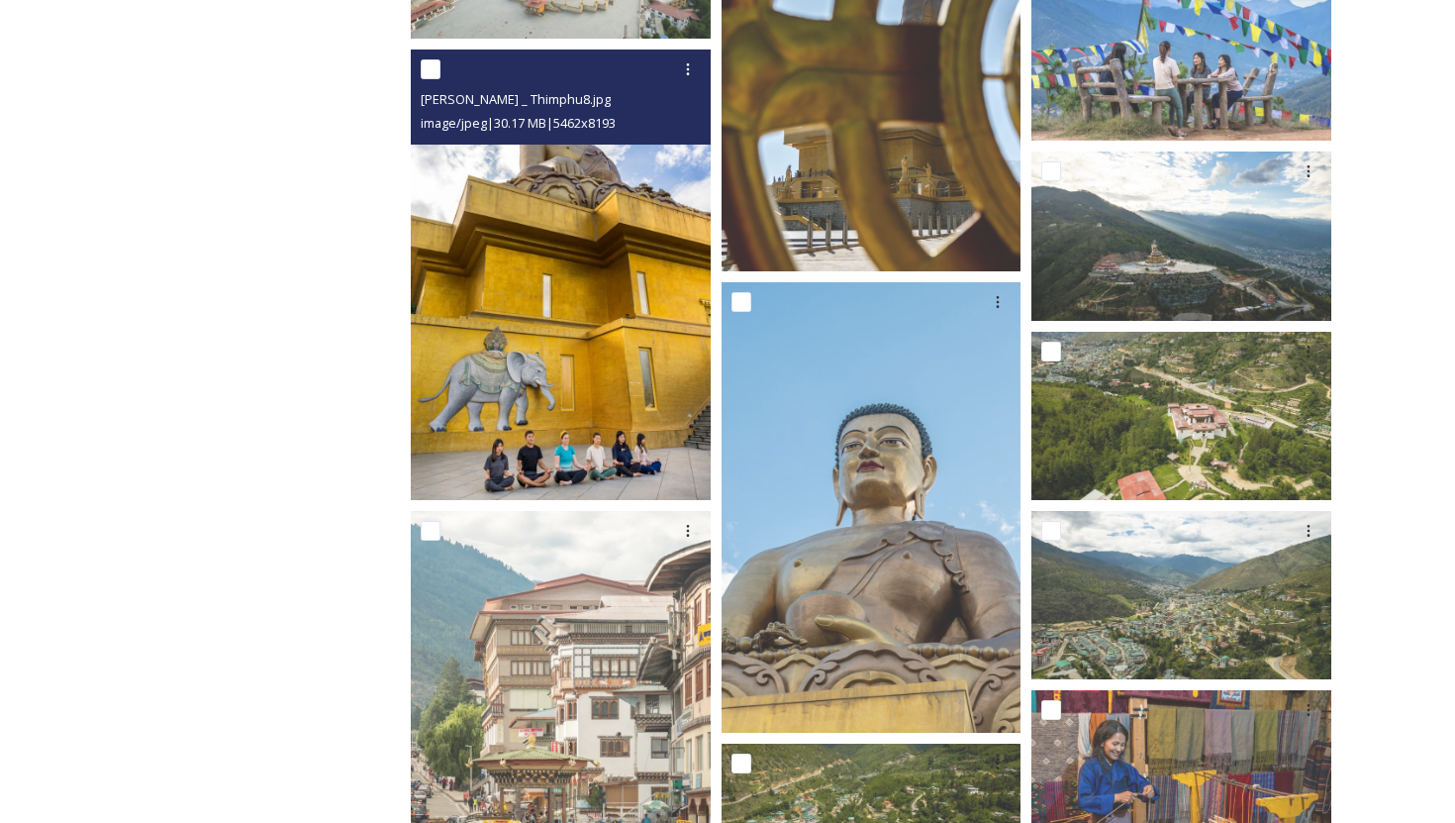
click at [644, 361] on img at bounding box center [561, 275] width 300 height 450
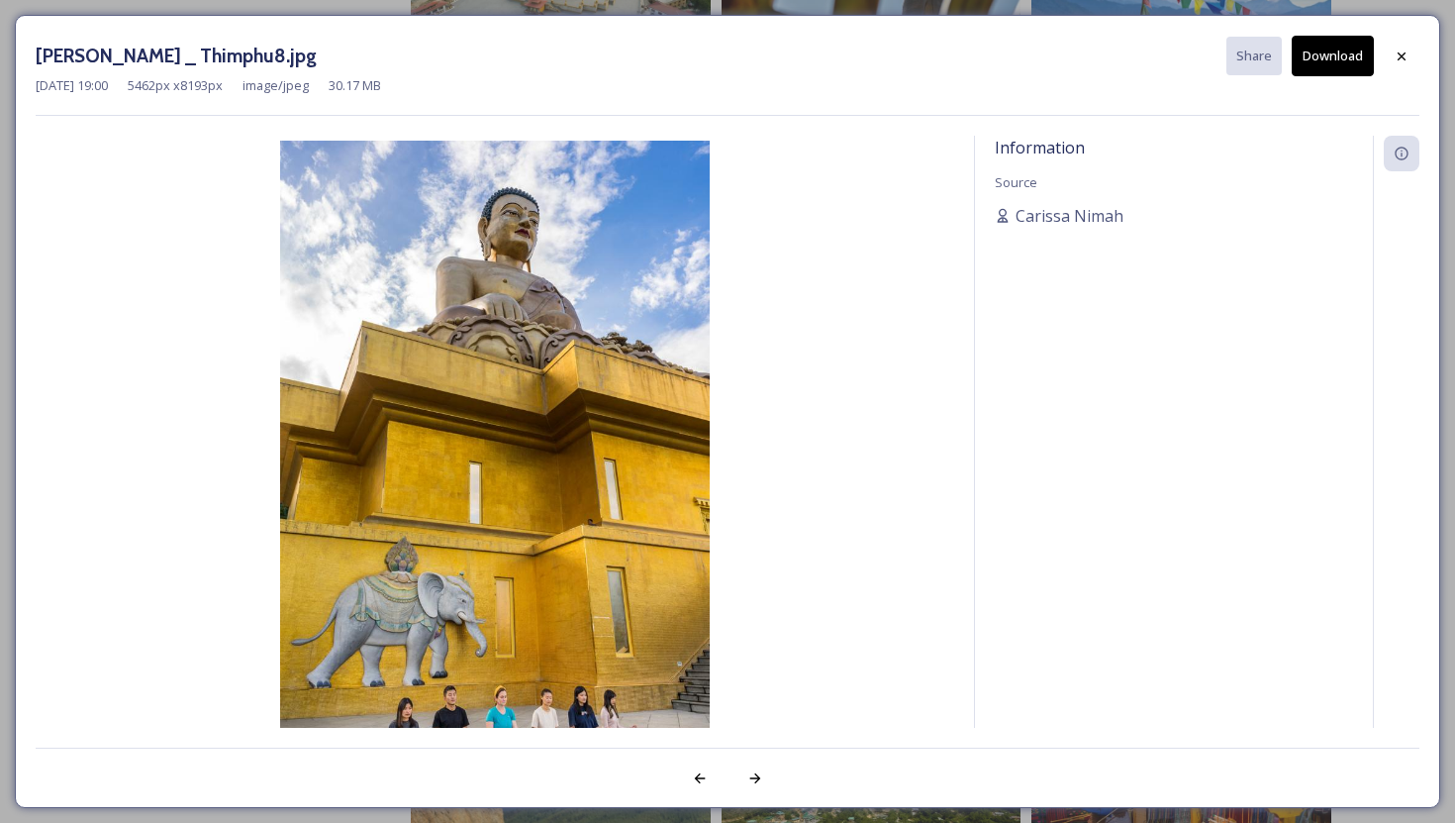
click at [1313, 54] on button "Download" at bounding box center [1333, 56] width 82 height 41
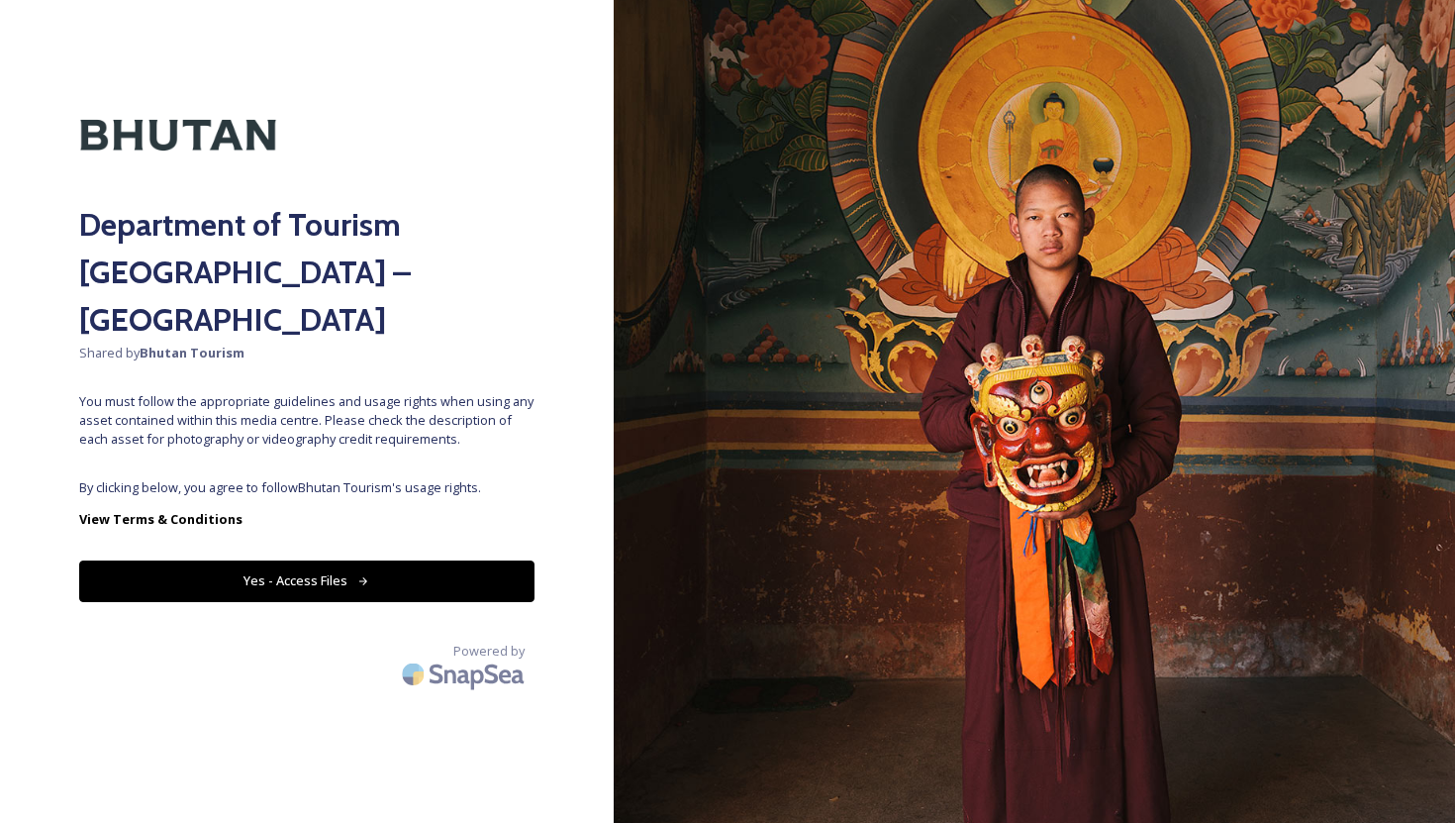
click at [279, 560] on button "Yes - Access Files" at bounding box center [306, 580] width 455 height 41
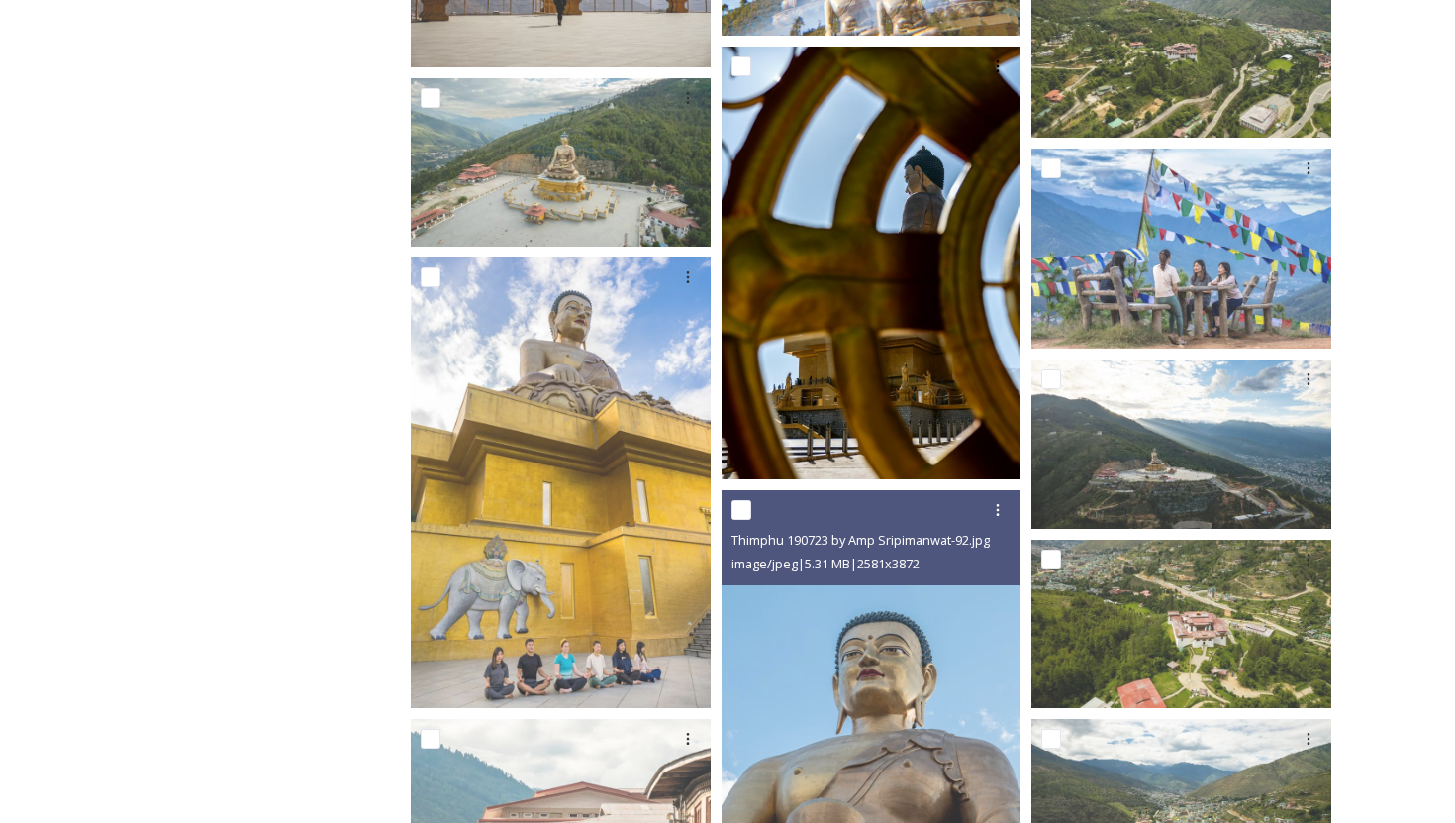
scroll to position [9453, 0]
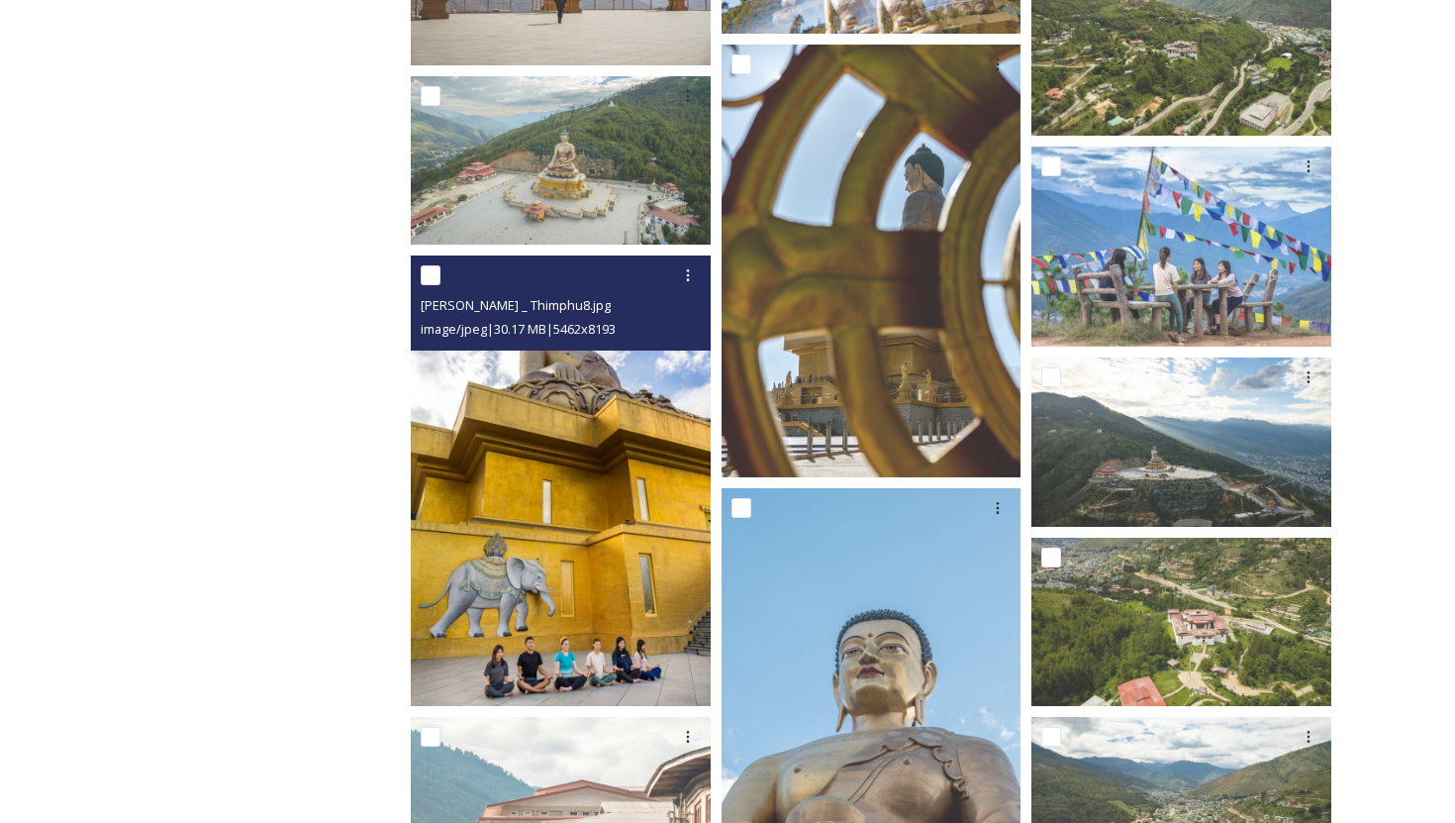
click at [552, 543] on img at bounding box center [561, 480] width 300 height 450
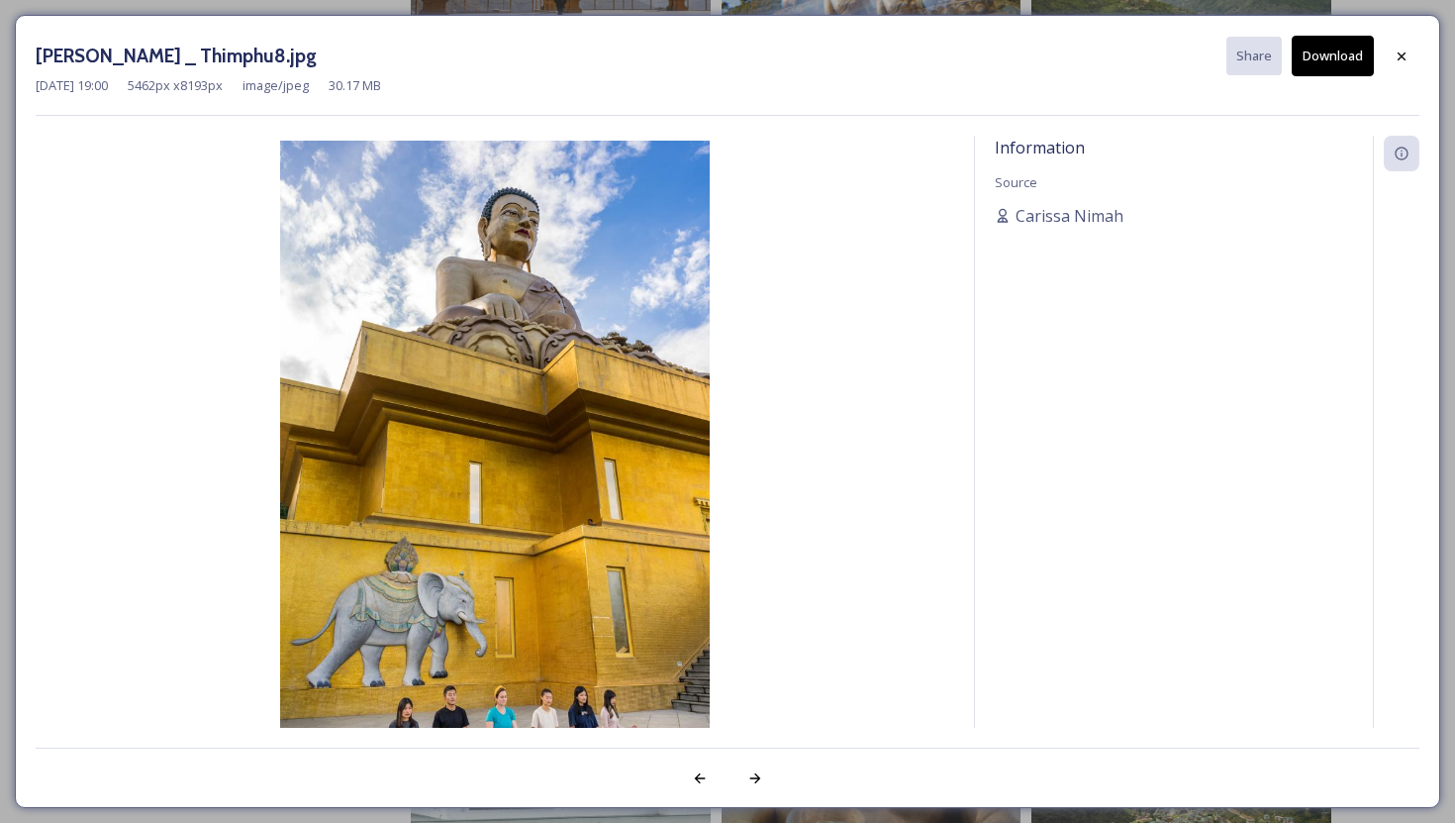
click at [1333, 55] on button "Download" at bounding box center [1333, 56] width 82 height 41
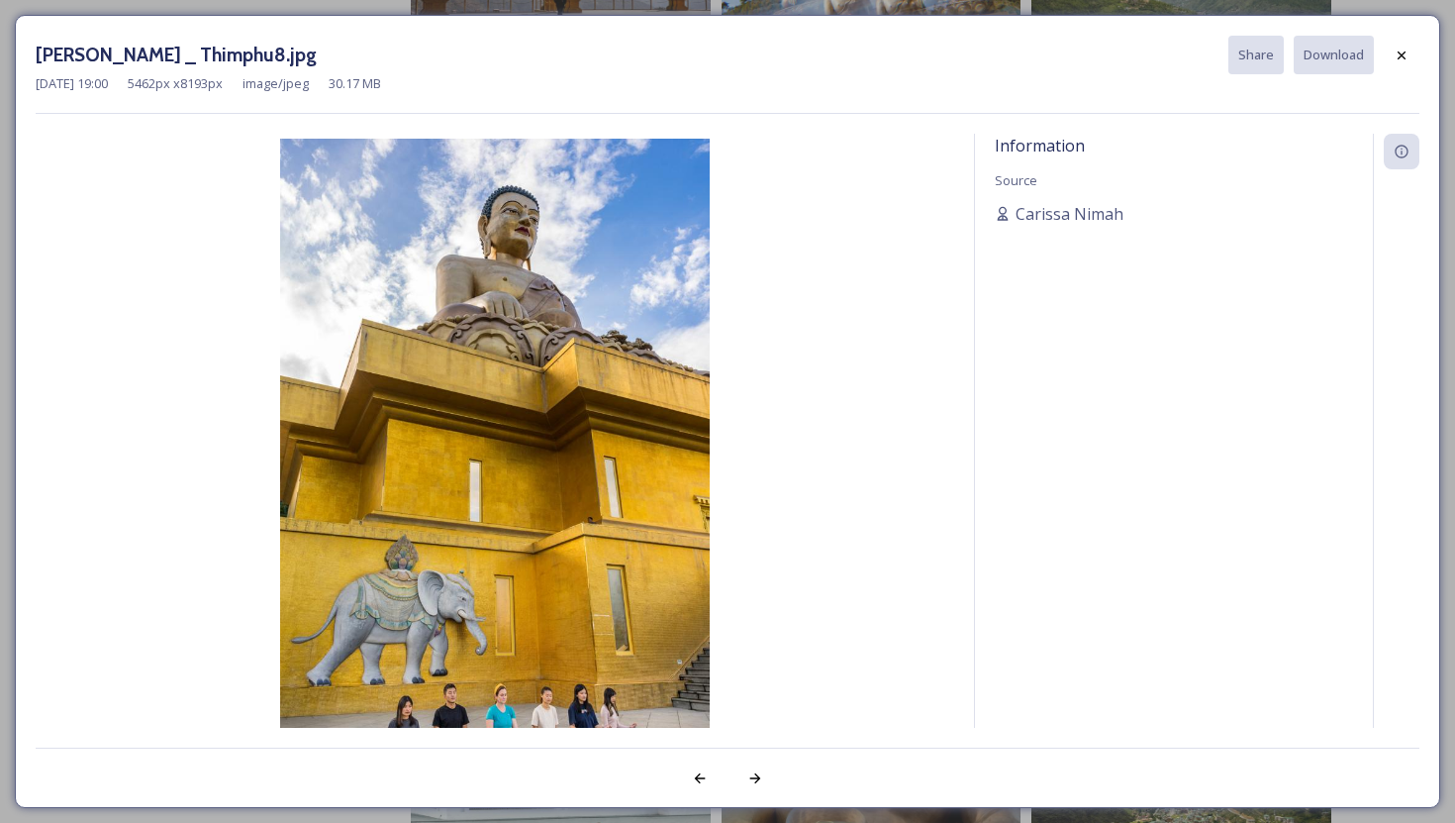
click at [424, 423] on img at bounding box center [495, 461] width 919 height 645
click at [1206, 172] on div "Information Source [PERSON_NAME]" at bounding box center [1174, 456] width 398 height 645
click at [1176, 175] on div "Information Source [PERSON_NAME]" at bounding box center [1174, 456] width 398 height 645
click at [1394, 53] on icon at bounding box center [1402, 56] width 16 height 16
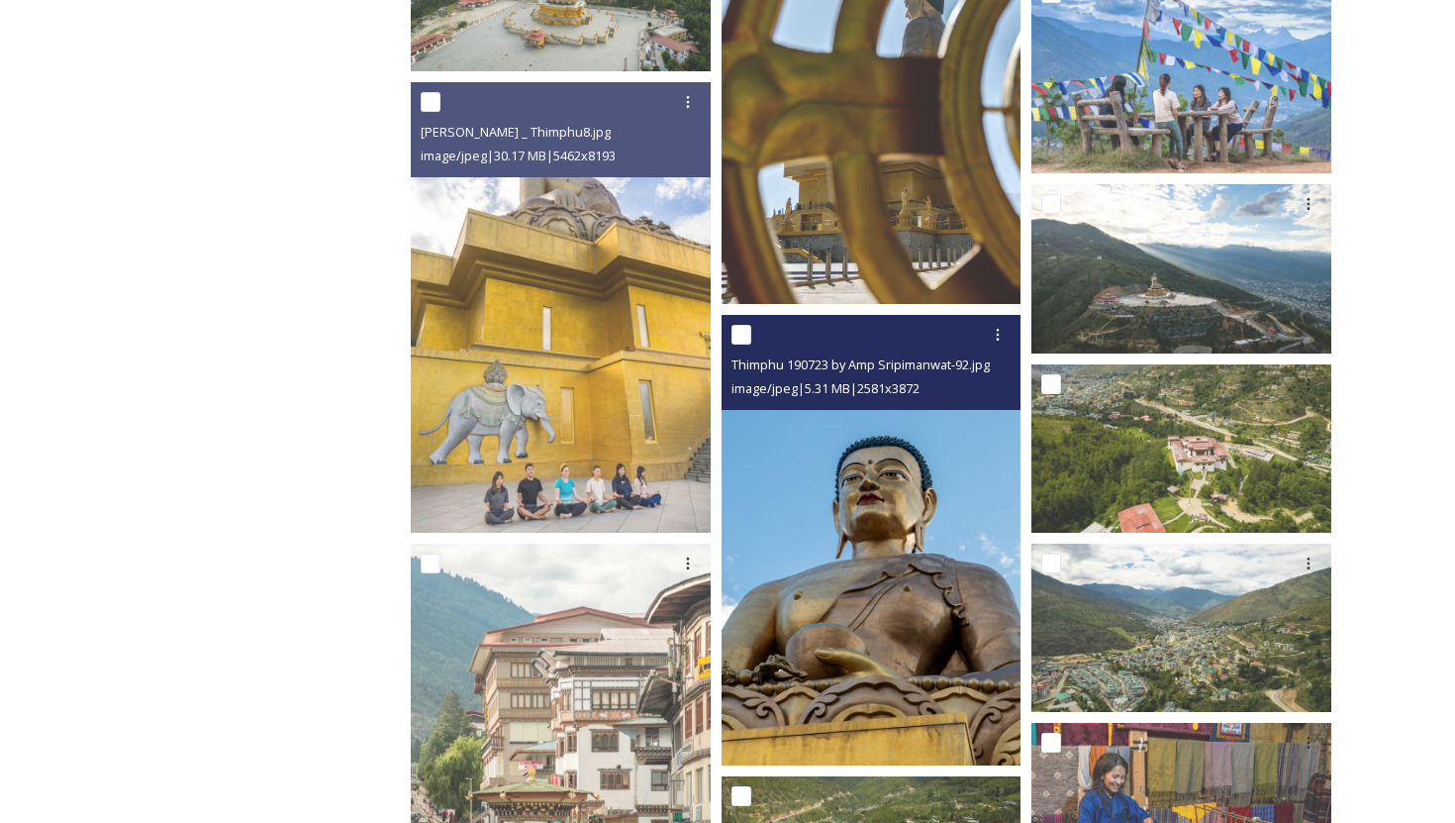
scroll to position [9392, 0]
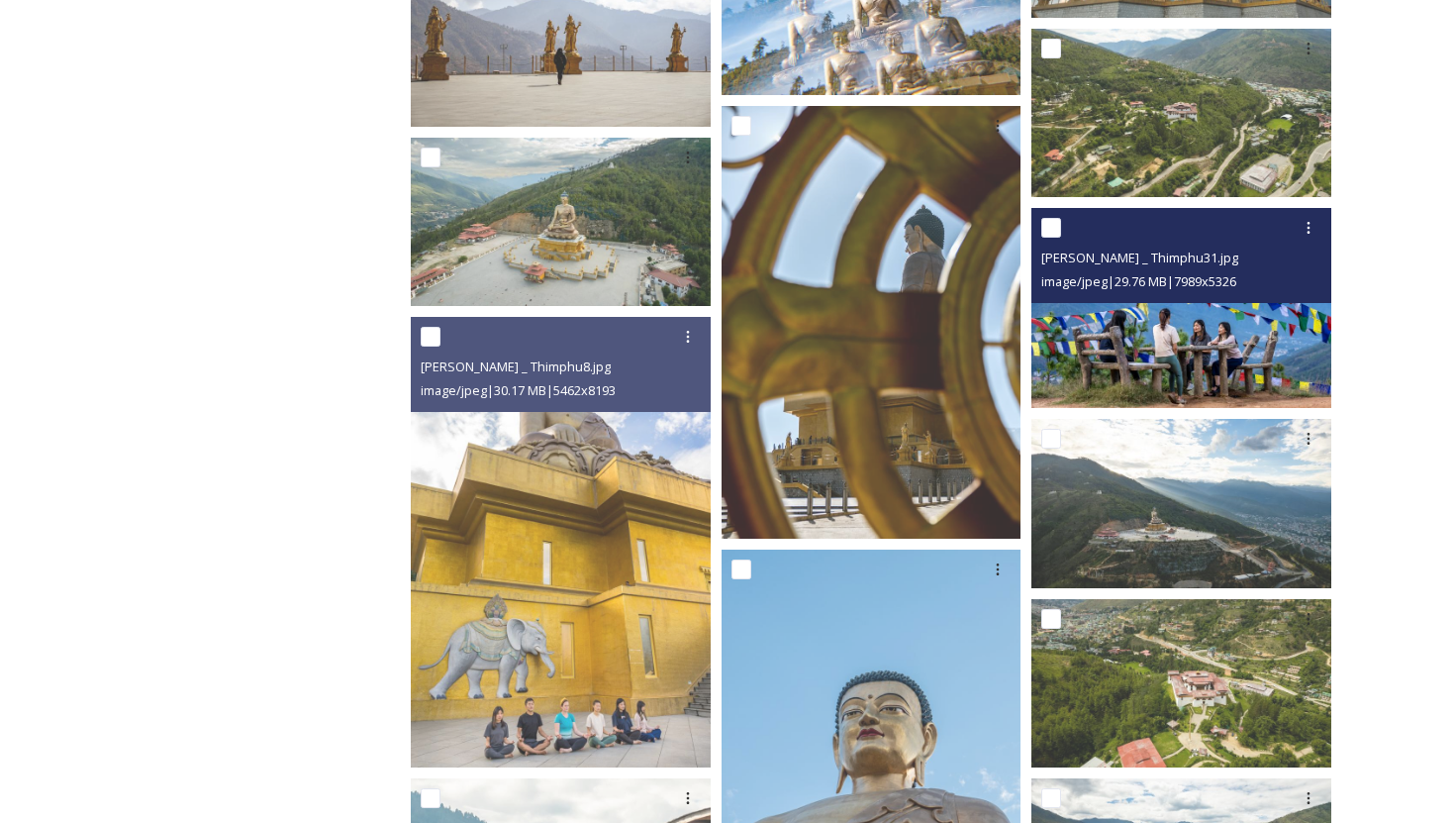
click at [1141, 367] on img at bounding box center [1182, 308] width 300 height 200
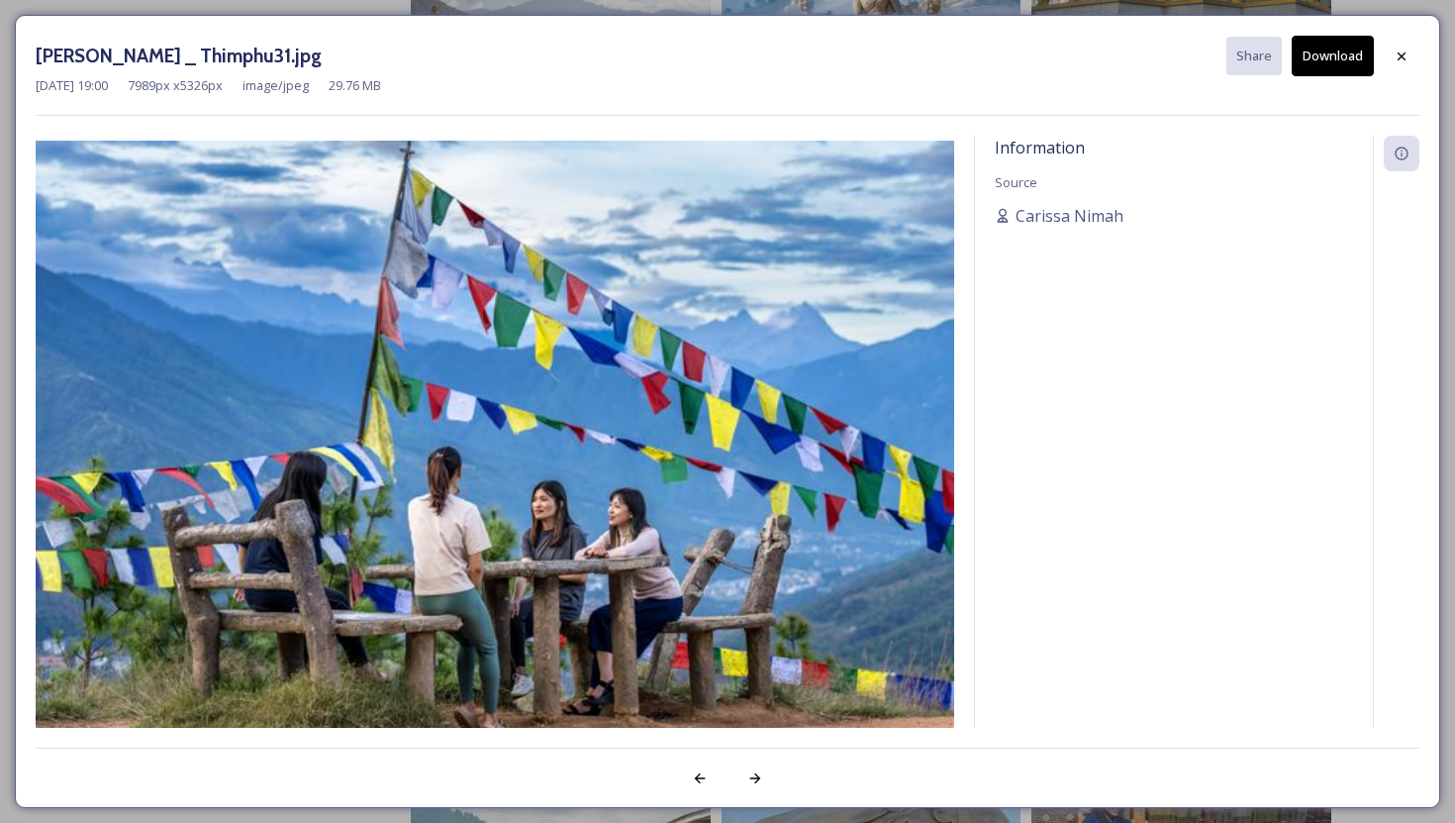
click at [1320, 62] on button "Download" at bounding box center [1333, 56] width 82 height 41
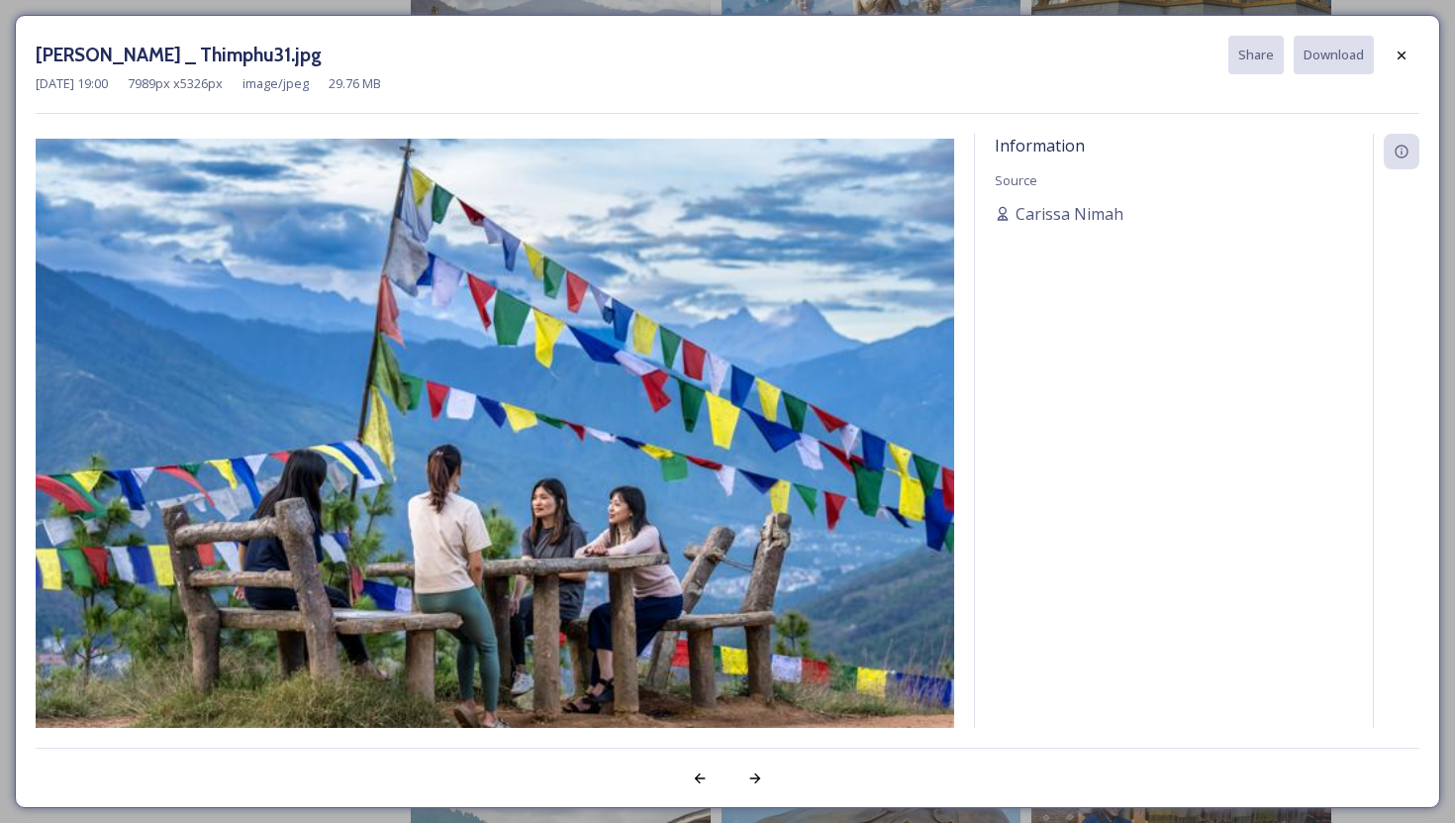
drag, startPoint x: 538, startPoint y: 333, endPoint x: 753, endPoint y: 244, distance: 233.5
click at [753, 244] on img at bounding box center [495, 445] width 919 height 613
click at [1395, 48] on icon at bounding box center [1402, 56] width 16 height 16
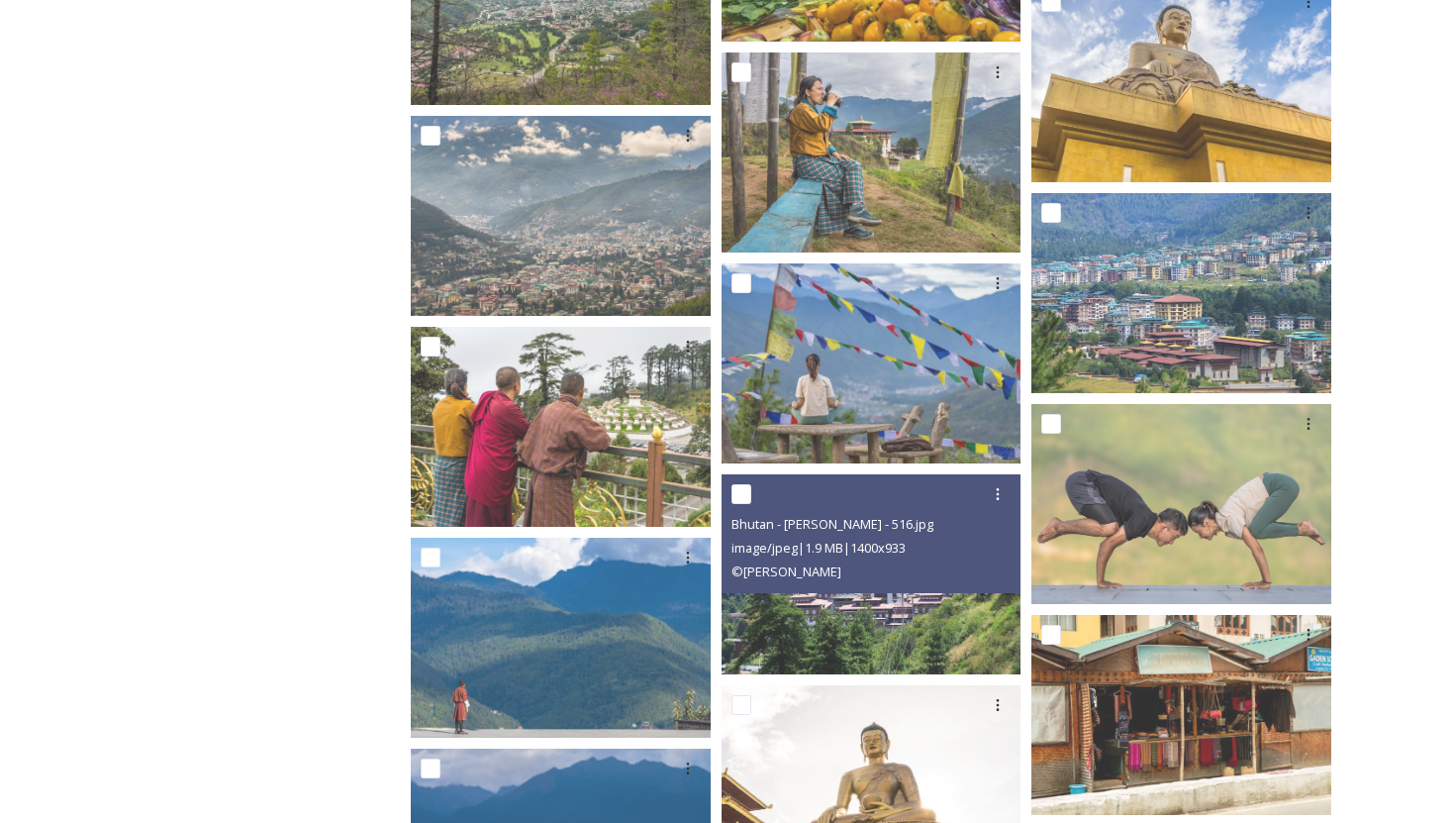
scroll to position [3924, 0]
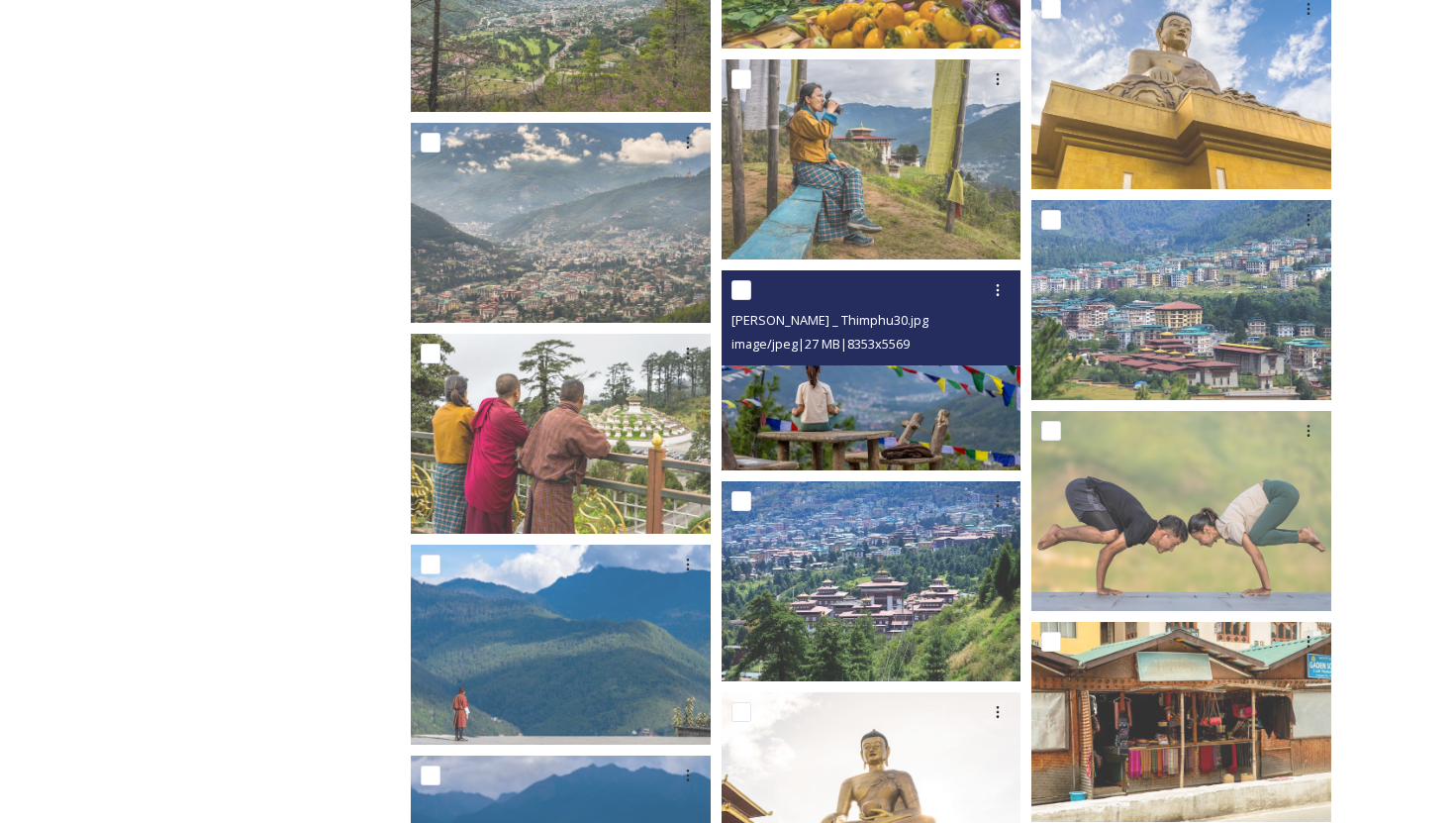
click at [934, 424] on img at bounding box center [872, 370] width 300 height 200
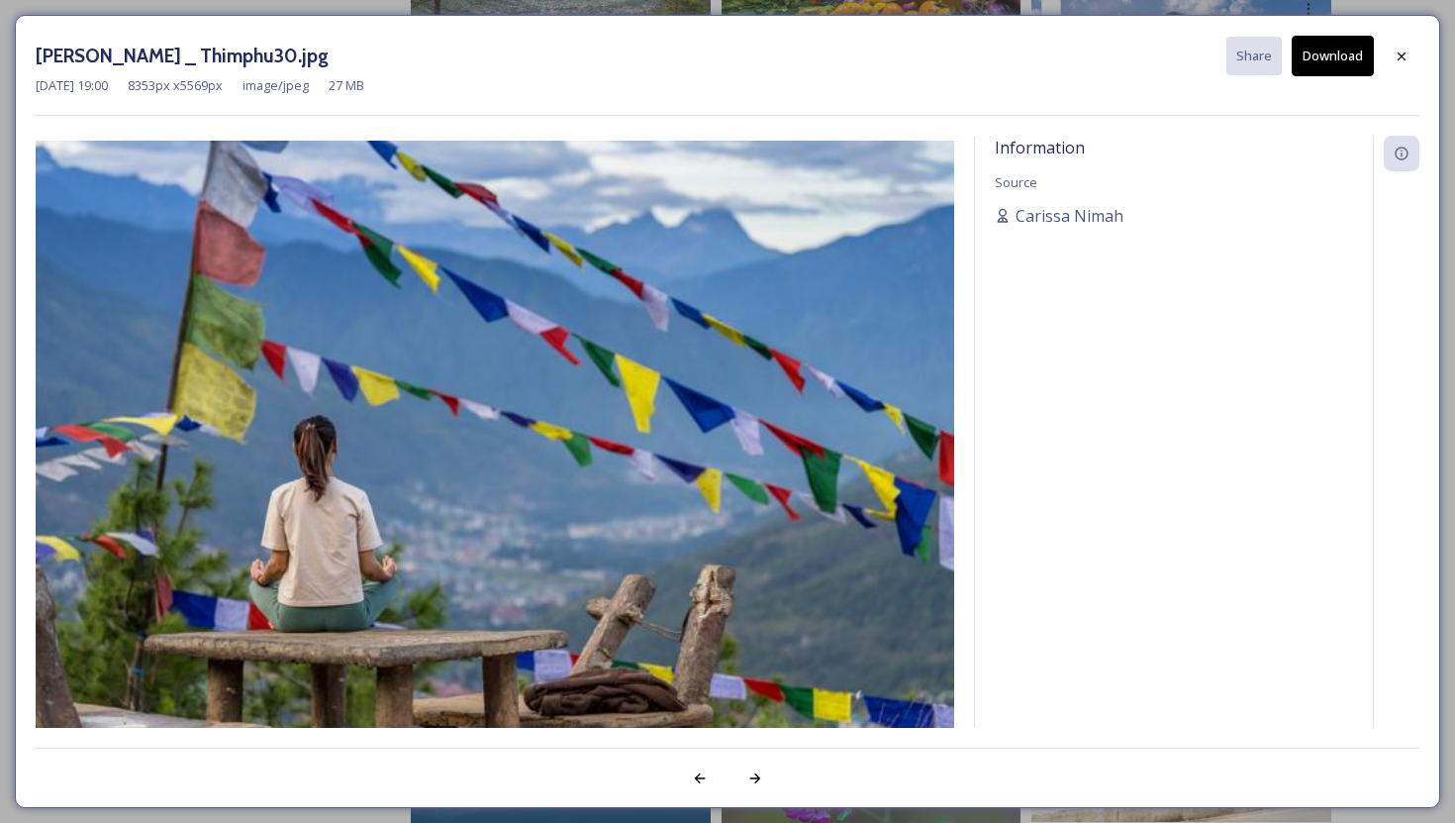
click at [1325, 50] on button "Download" at bounding box center [1333, 56] width 82 height 41
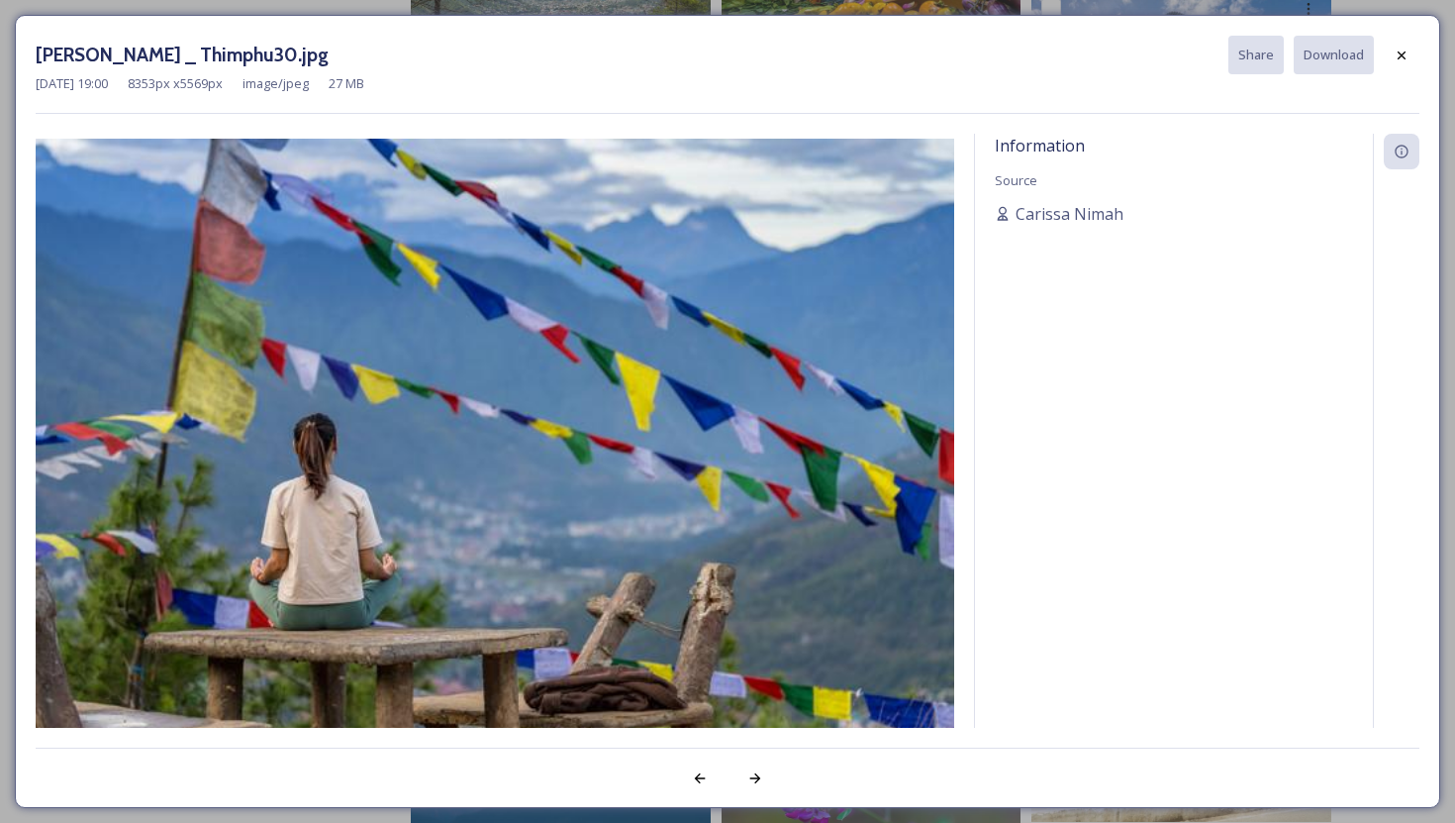
click at [680, 390] on img at bounding box center [495, 445] width 919 height 613
click at [388, 422] on img at bounding box center [495, 445] width 919 height 613
click at [783, 223] on img at bounding box center [495, 445] width 919 height 613
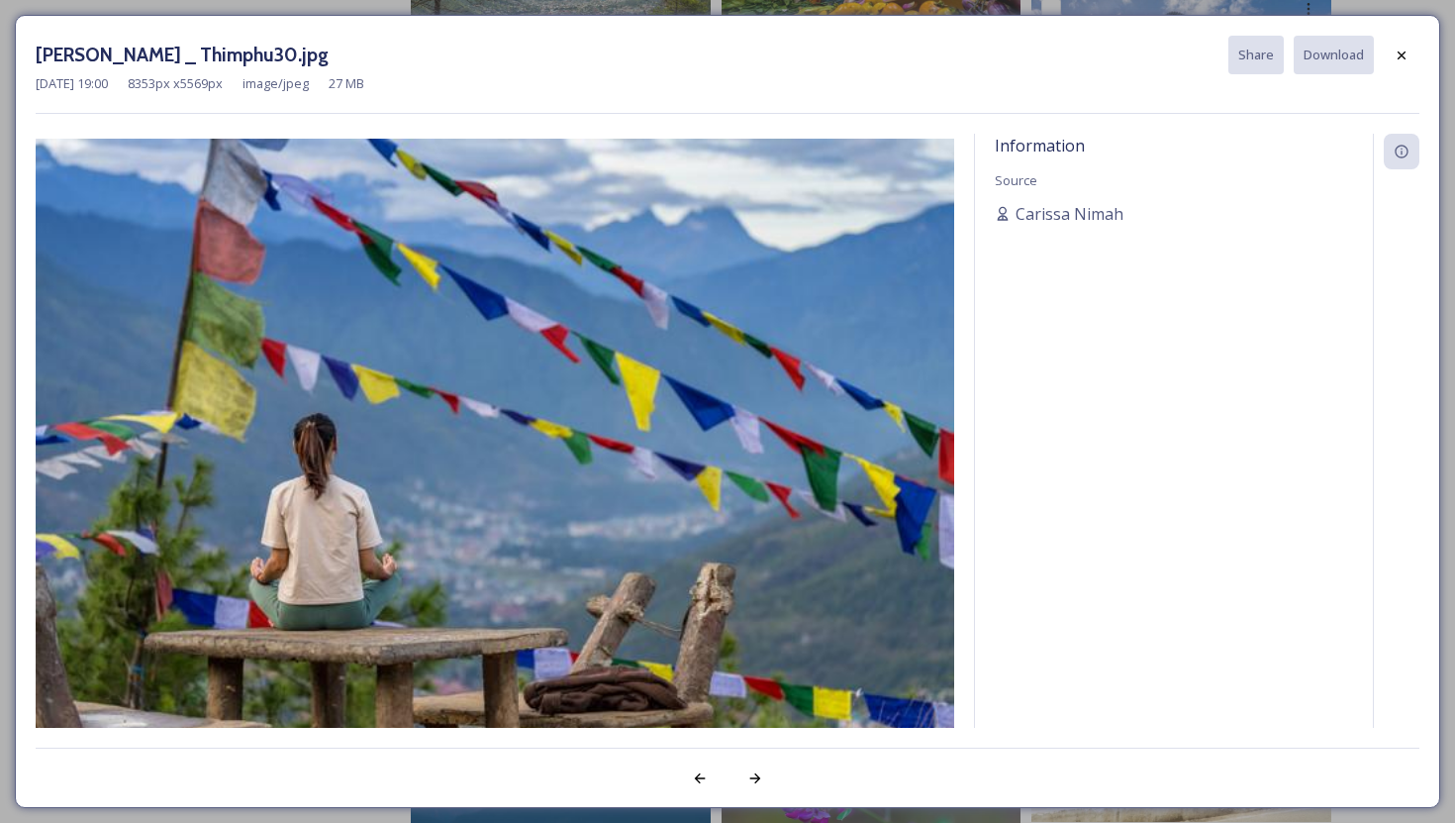
click at [721, 295] on img at bounding box center [495, 445] width 919 height 613
click at [1401, 43] on div at bounding box center [1402, 56] width 36 height 36
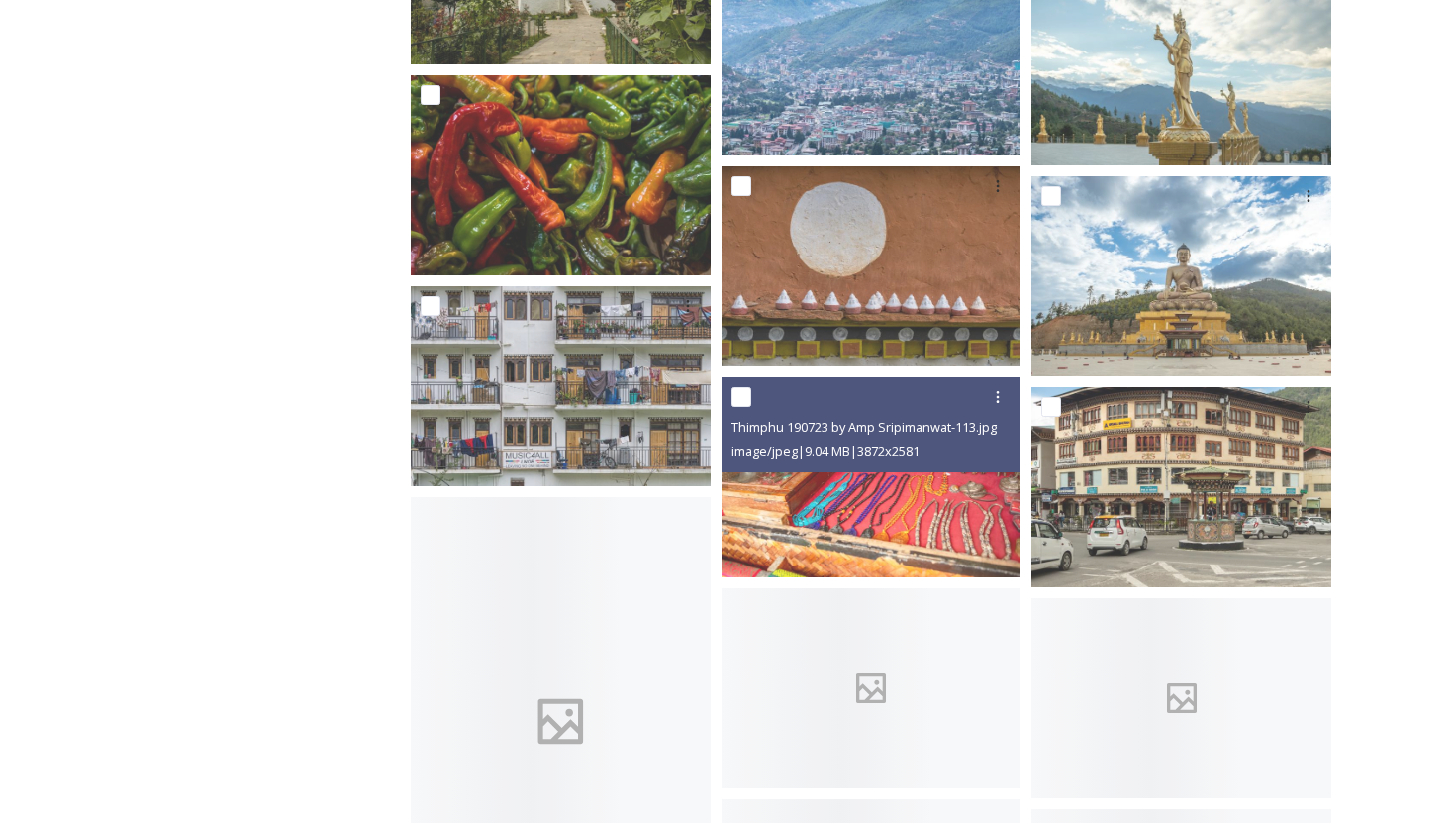
scroll to position [11947, 0]
